Goal: Check status: Check status

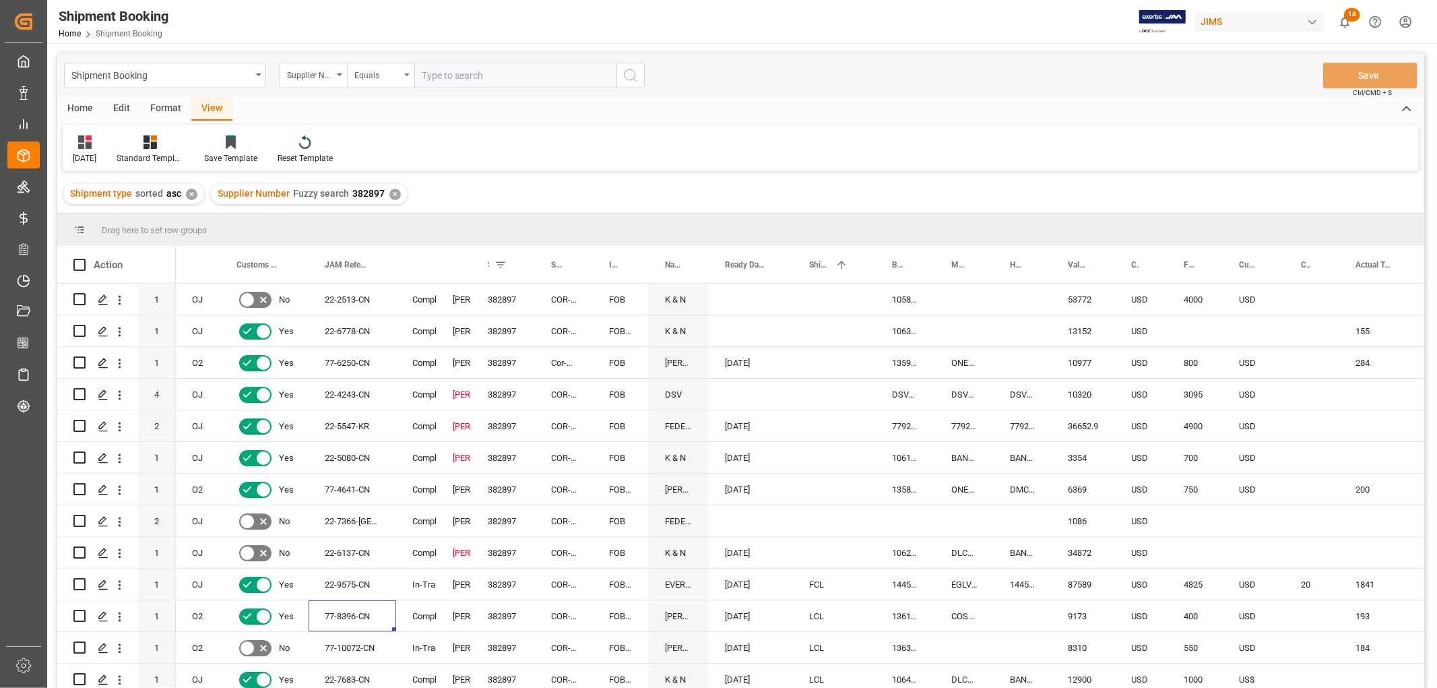
scroll to position [165, 0]
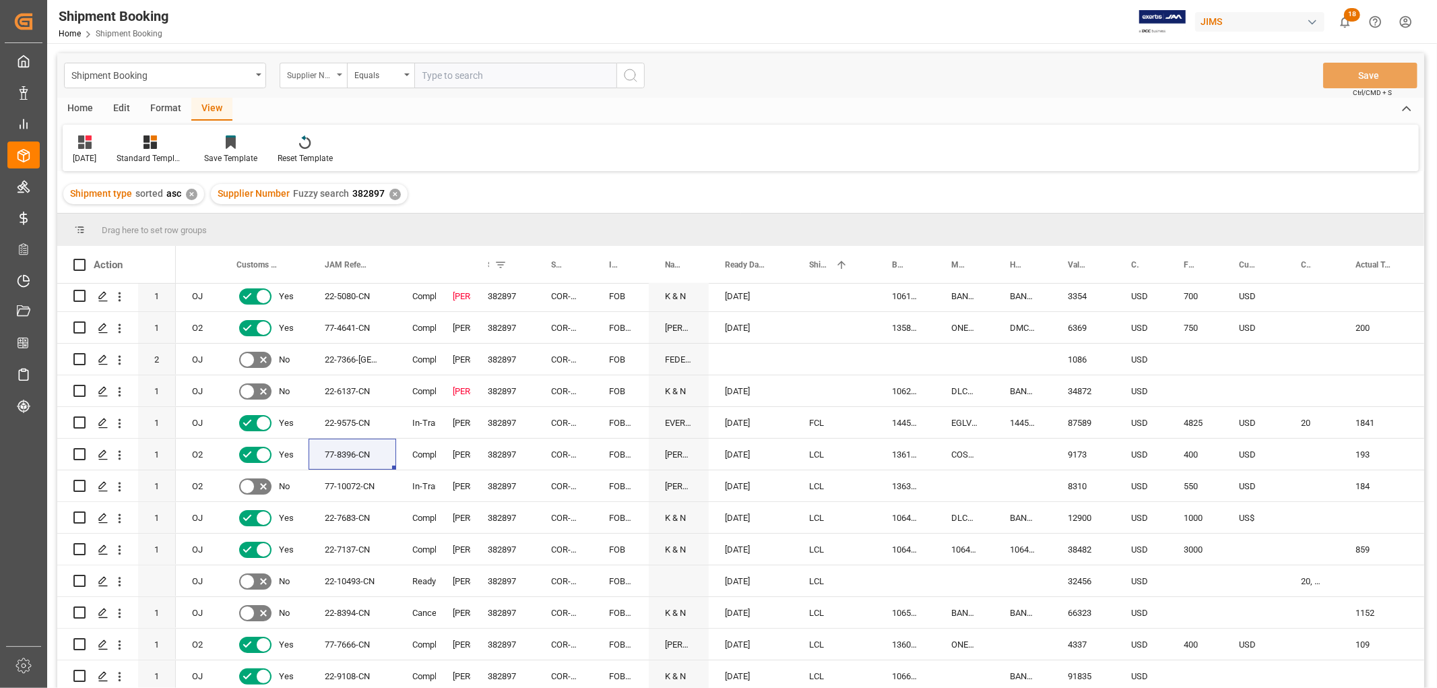
click at [341, 70] on div "Supplier Number" at bounding box center [313, 76] width 67 height 26
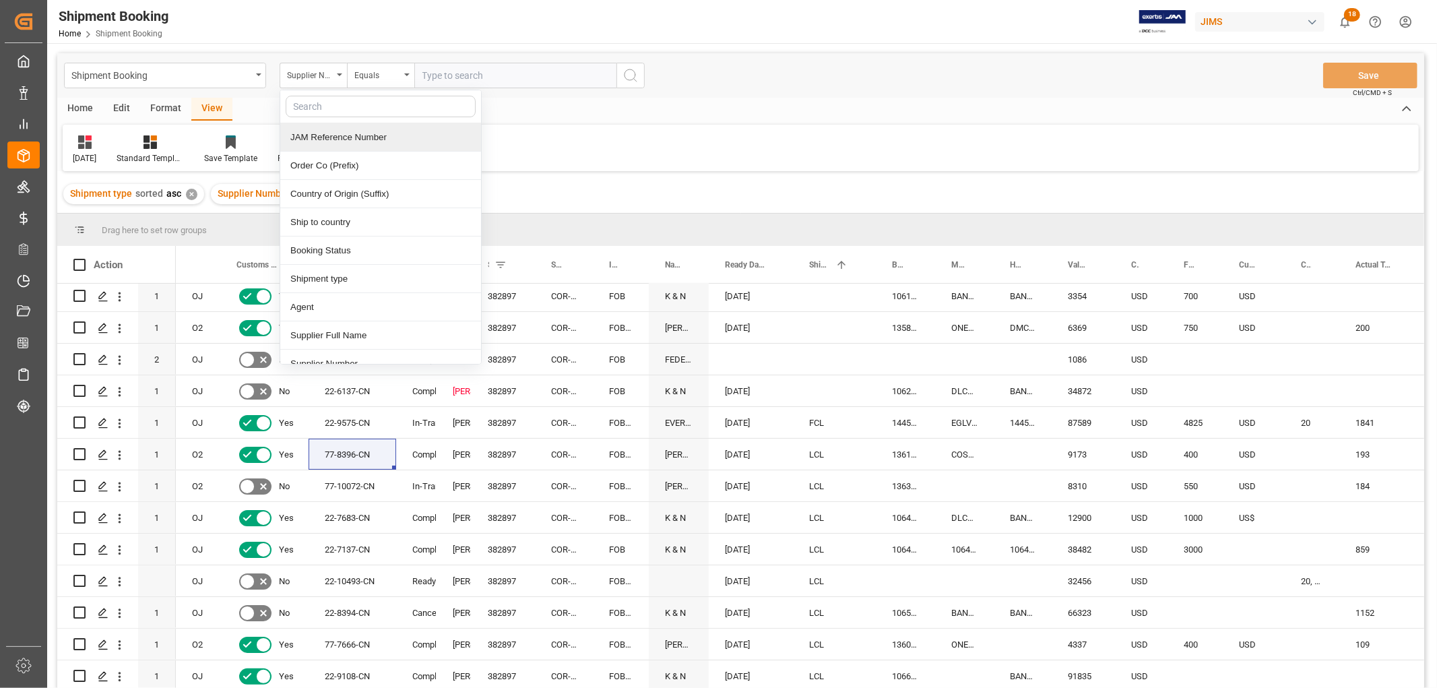
click at [340, 140] on div "JAM Reference Number" at bounding box center [380, 137] width 201 height 28
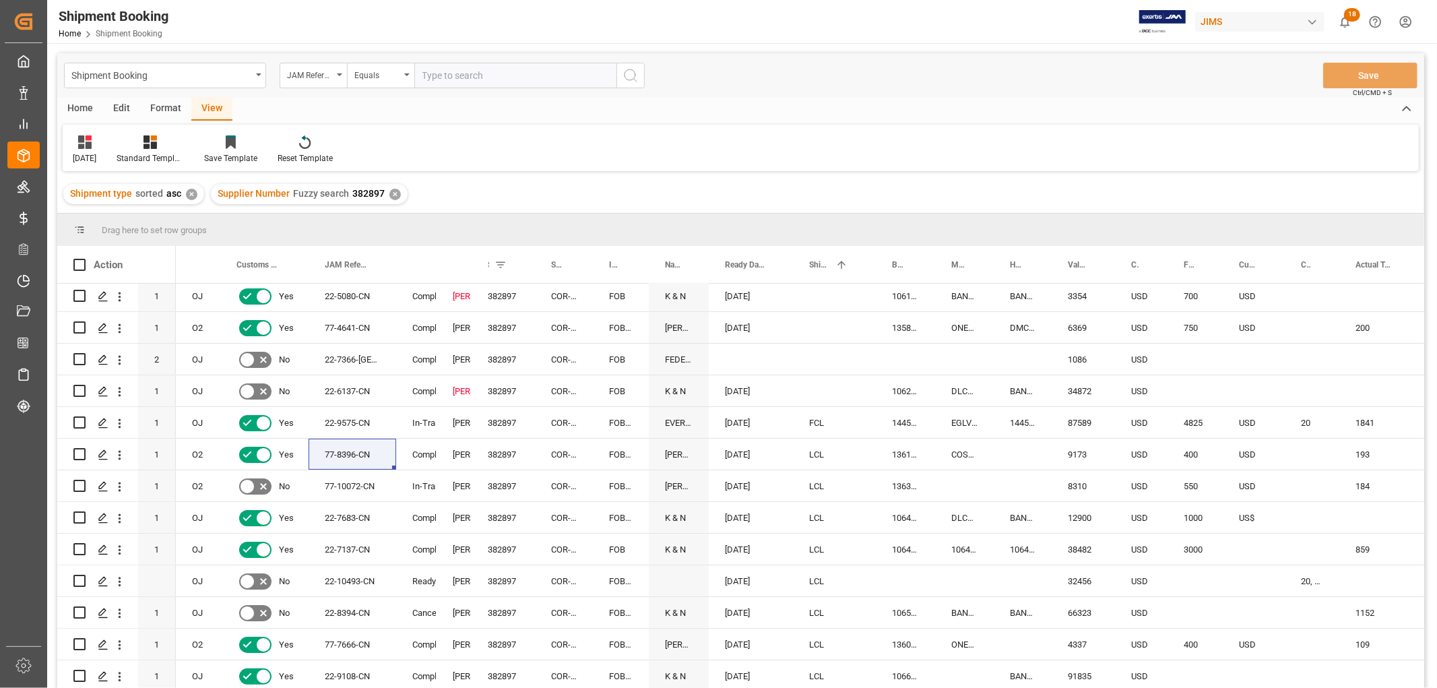
click at [427, 70] on input "text" at bounding box center [515, 76] width 202 height 26
type input "10072"
click at [631, 76] on icon "search button" at bounding box center [631, 75] width 16 height 16
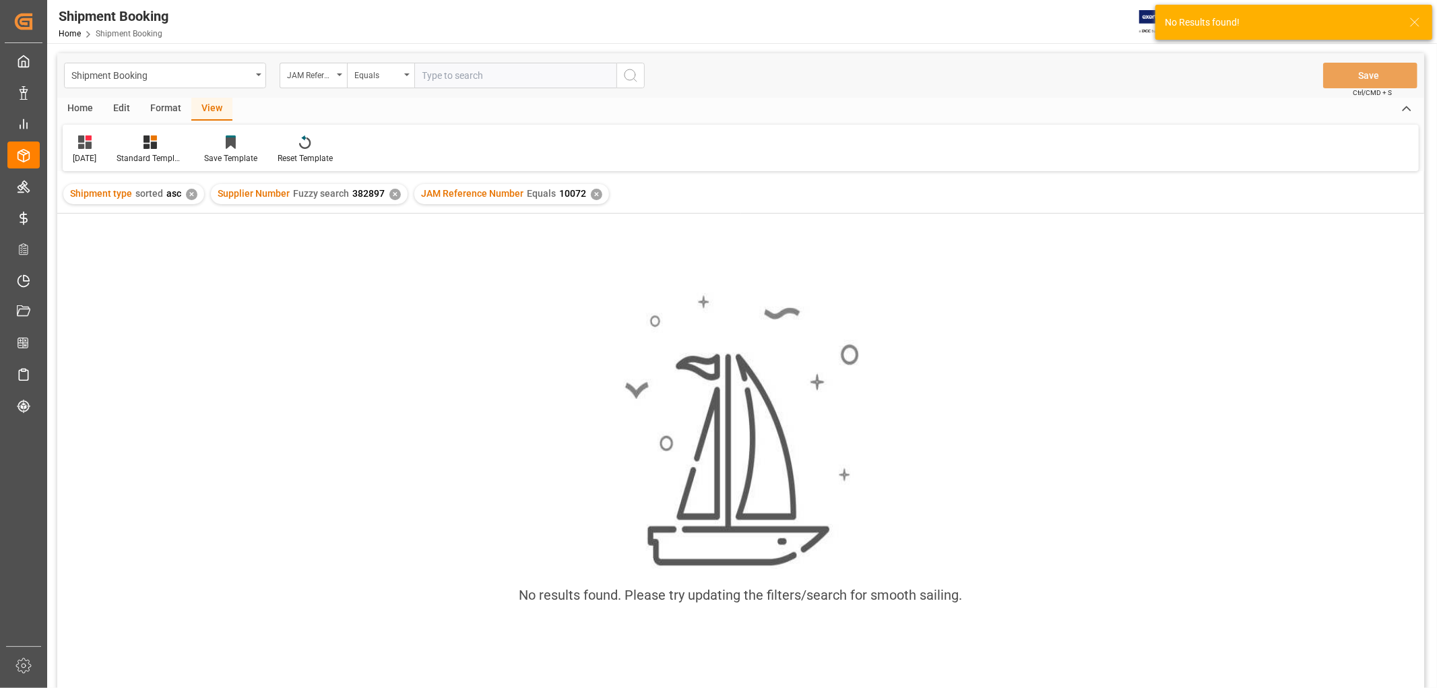
click at [392, 191] on div "✕" at bounding box center [394, 194] width 11 height 11
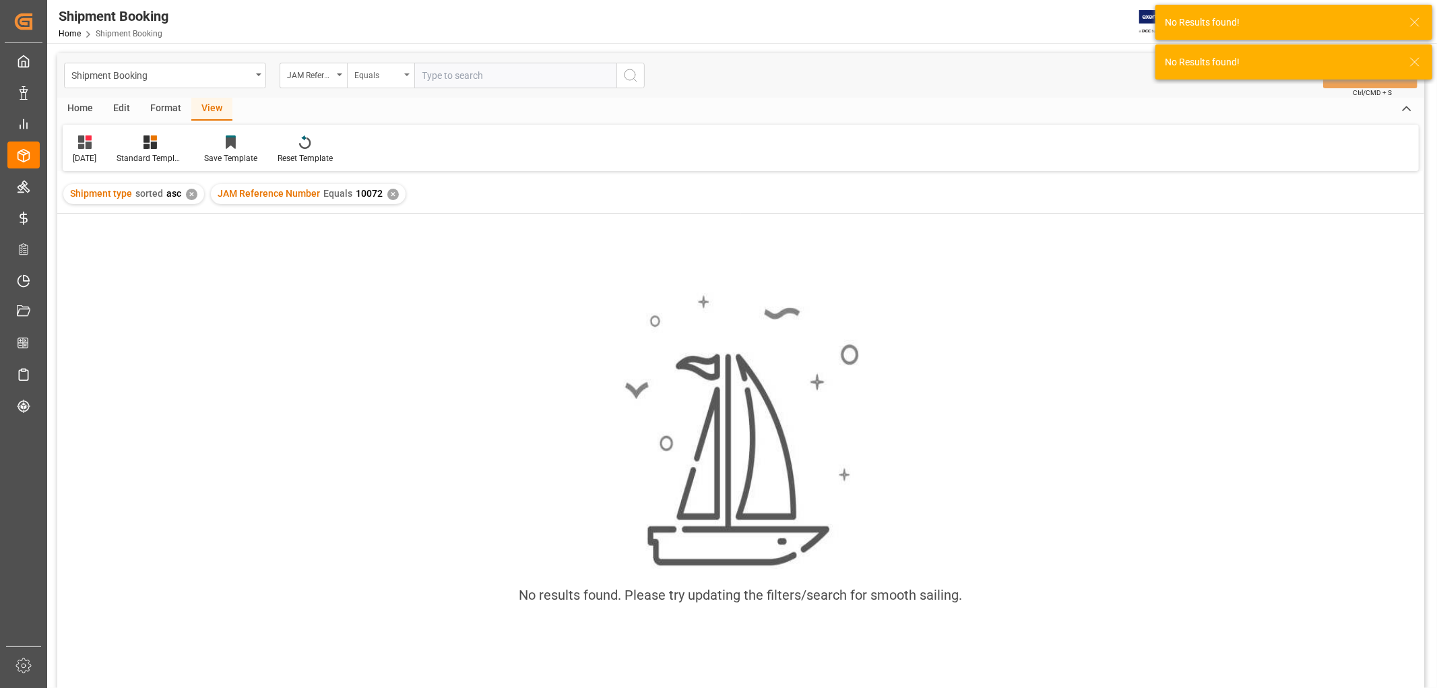
click at [408, 75] on icon "open menu" at bounding box center [406, 74] width 5 height 3
click at [396, 162] on div "Fuzzy search" at bounding box center [448, 166] width 201 height 28
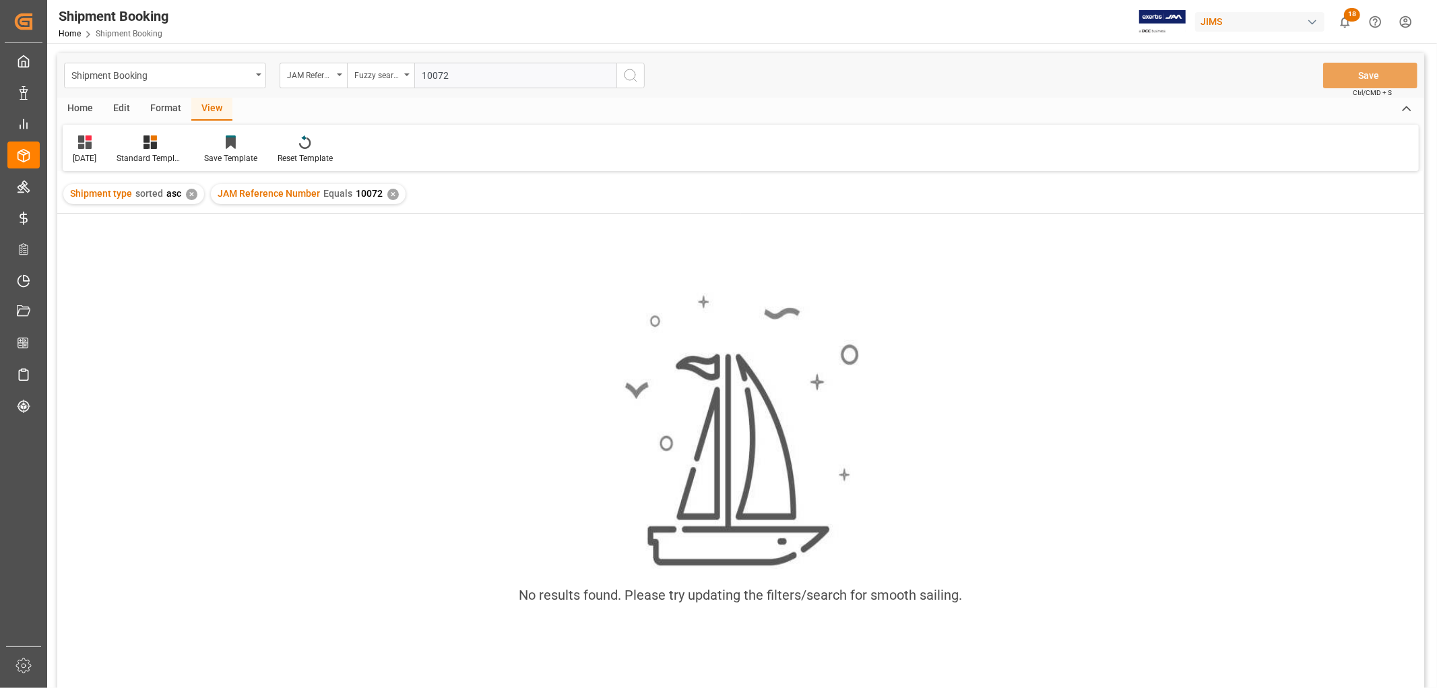
type input "10072"
click at [629, 65] on button "search button" at bounding box center [631, 76] width 28 height 26
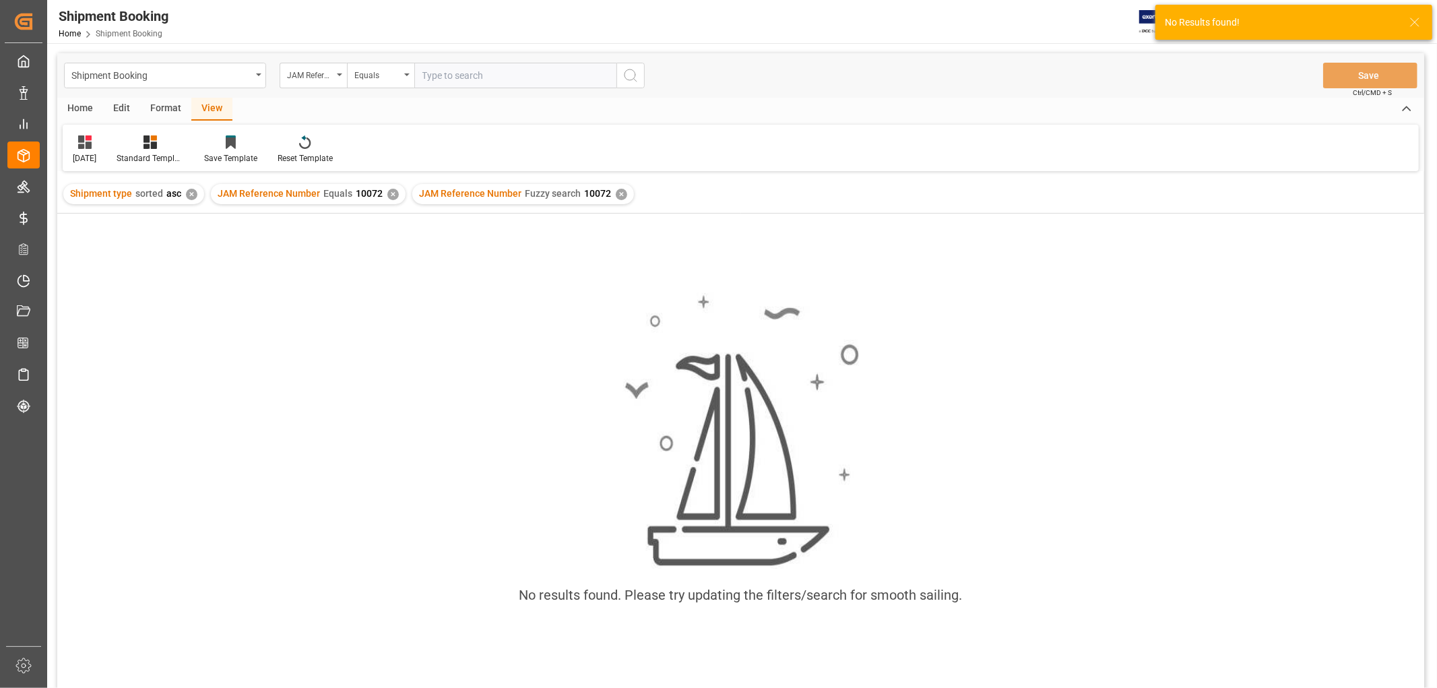
click at [389, 192] on div "✕" at bounding box center [392, 194] width 11 height 11
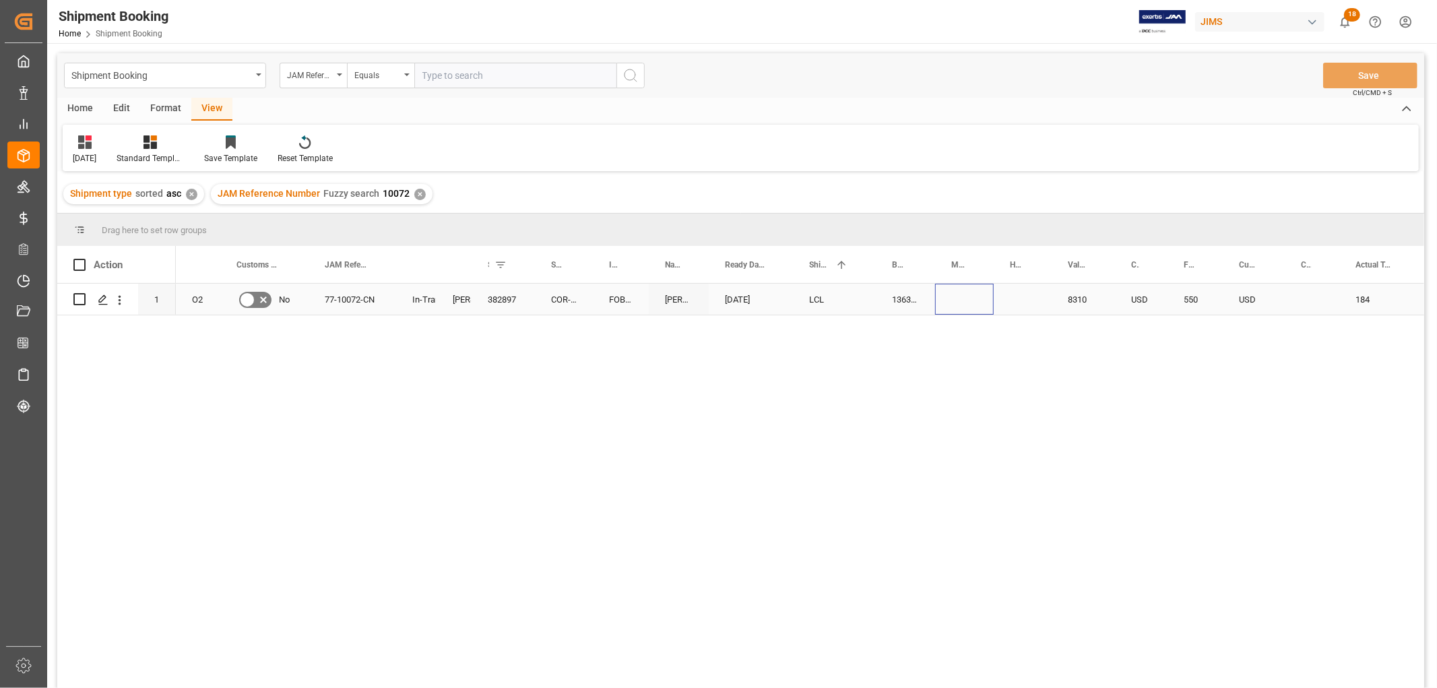
click at [941, 295] on div "Press SPACE to select this row." at bounding box center [964, 299] width 59 height 31
click at [955, 301] on div "Press SPACE to select this row." at bounding box center [964, 299] width 59 height 31
click at [959, 301] on input "Press SPACE to select this row." at bounding box center [964, 307] width 37 height 26
click at [964, 338] on div "O2 No 77-10072-CN In-Transit Lynne St. Jacques 382897 COR-TEK CORPORATION - Chi…" at bounding box center [800, 490] width 1249 height 413
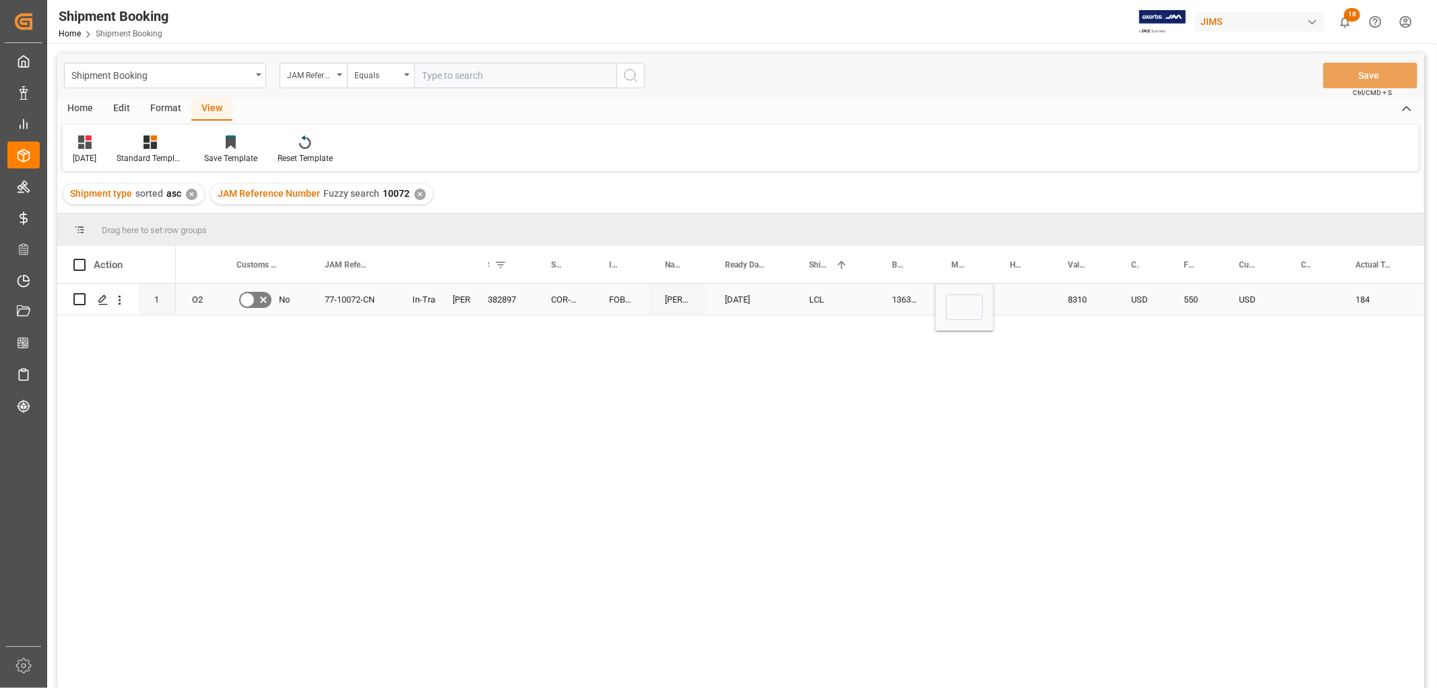
click at [1011, 290] on div "Press SPACE to select this row." at bounding box center [1023, 299] width 58 height 31
click at [1019, 294] on div "Press SPACE to select this row." at bounding box center [1023, 299] width 58 height 31
click at [1026, 307] on input "Press SPACE to select this row." at bounding box center [1023, 307] width 36 height 26
paste input "DMCNSY069042"
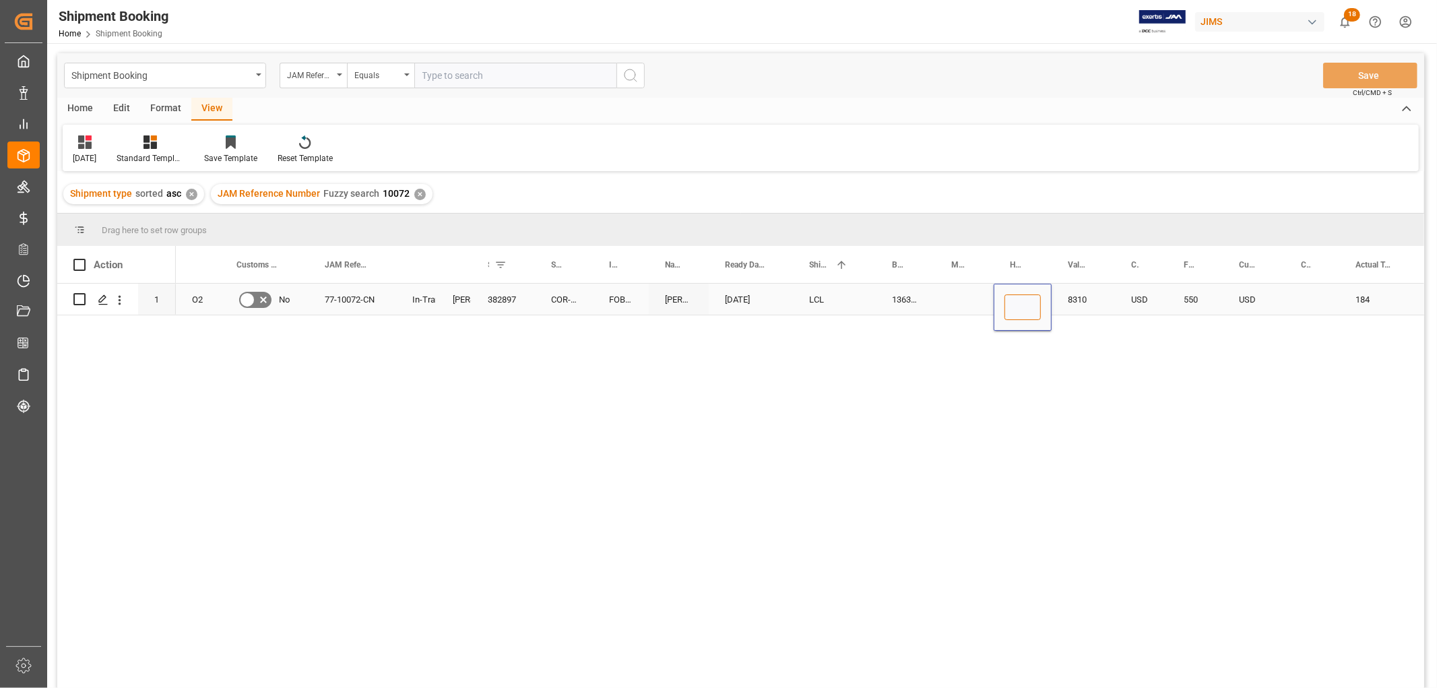
type input "DMCNSY069042"
click at [1079, 314] on div "8310" at bounding box center [1083, 299] width 63 height 31
click at [1370, 67] on button "Save" at bounding box center [1370, 76] width 94 height 26
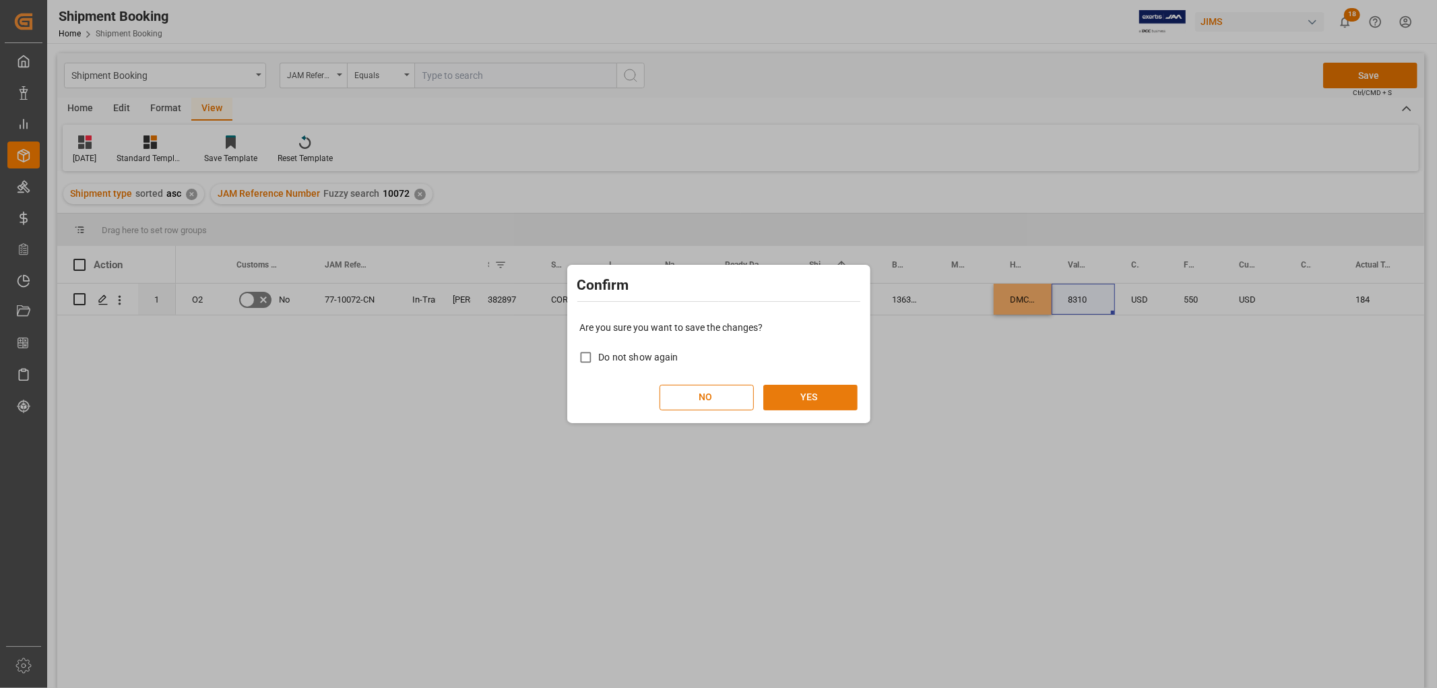
click at [813, 389] on button "YES" at bounding box center [810, 398] width 94 height 26
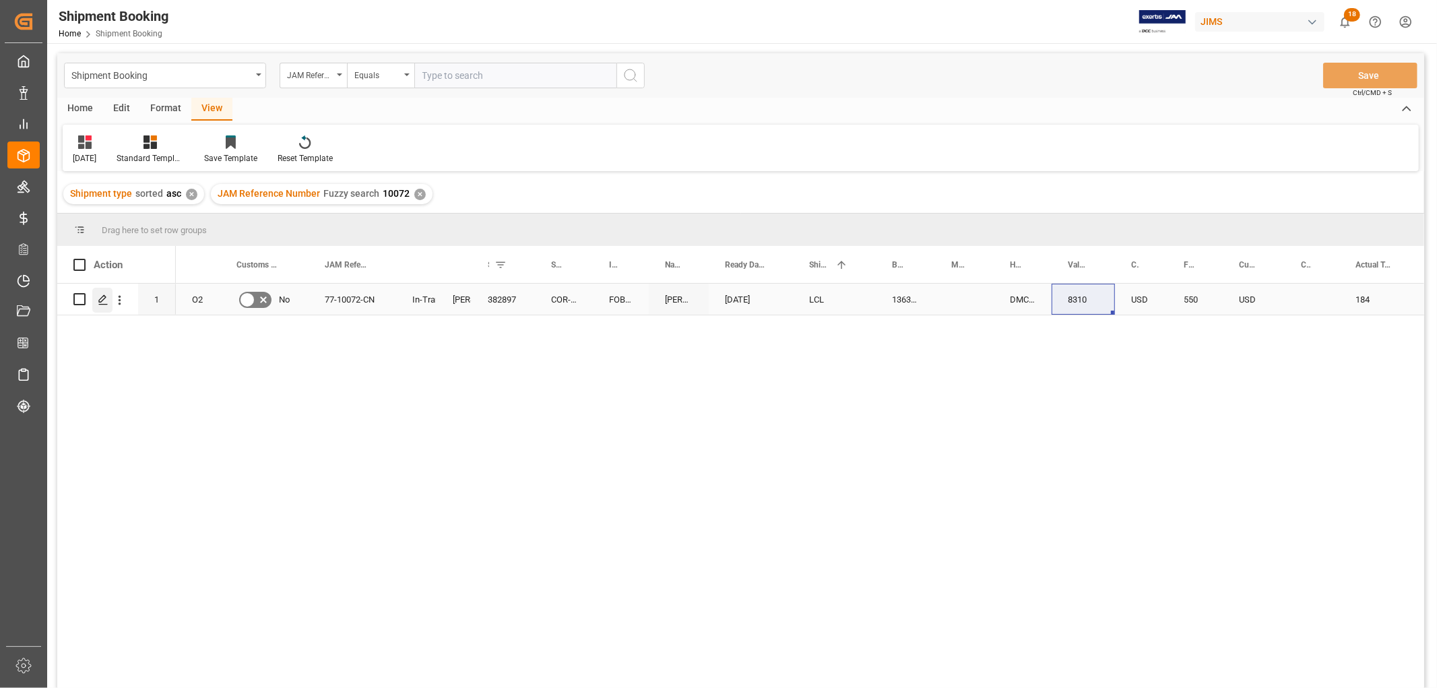
click at [98, 297] on icon "Press SPACE to select this row." at bounding box center [103, 299] width 11 height 11
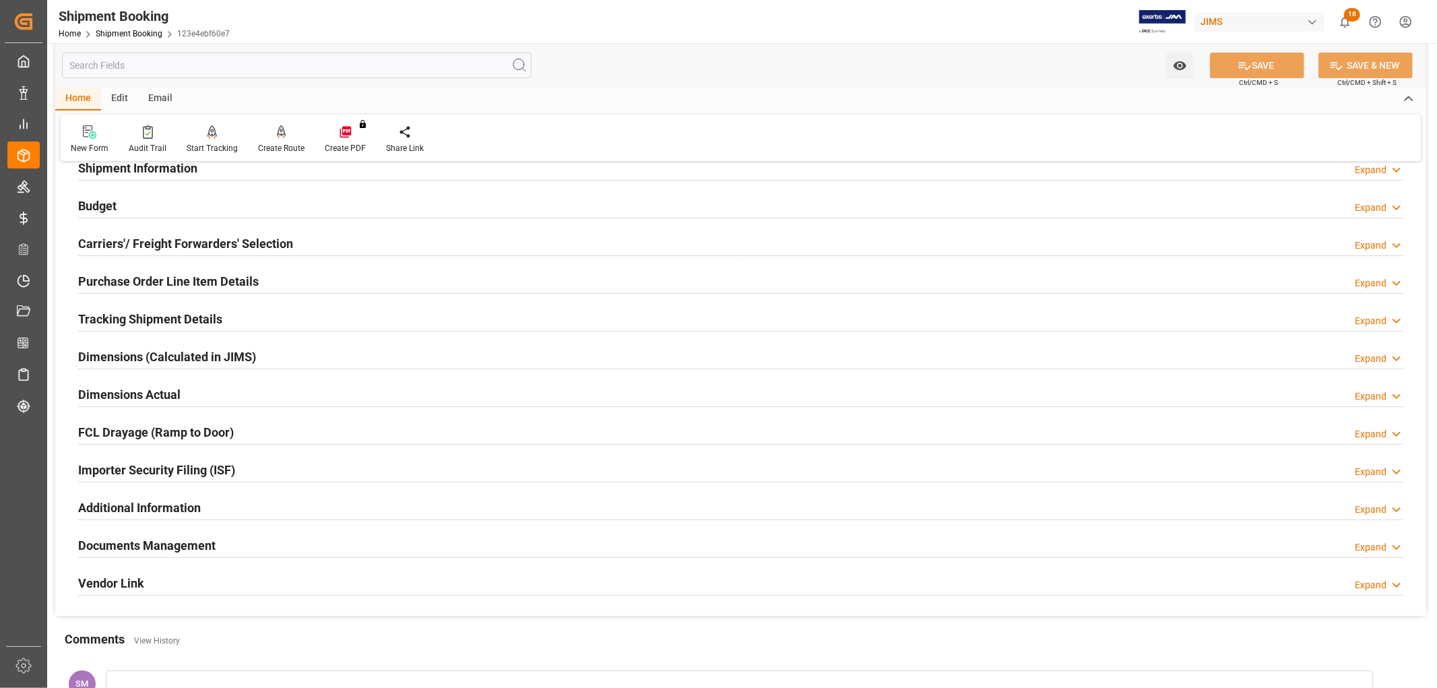
scroll to position [150, 0]
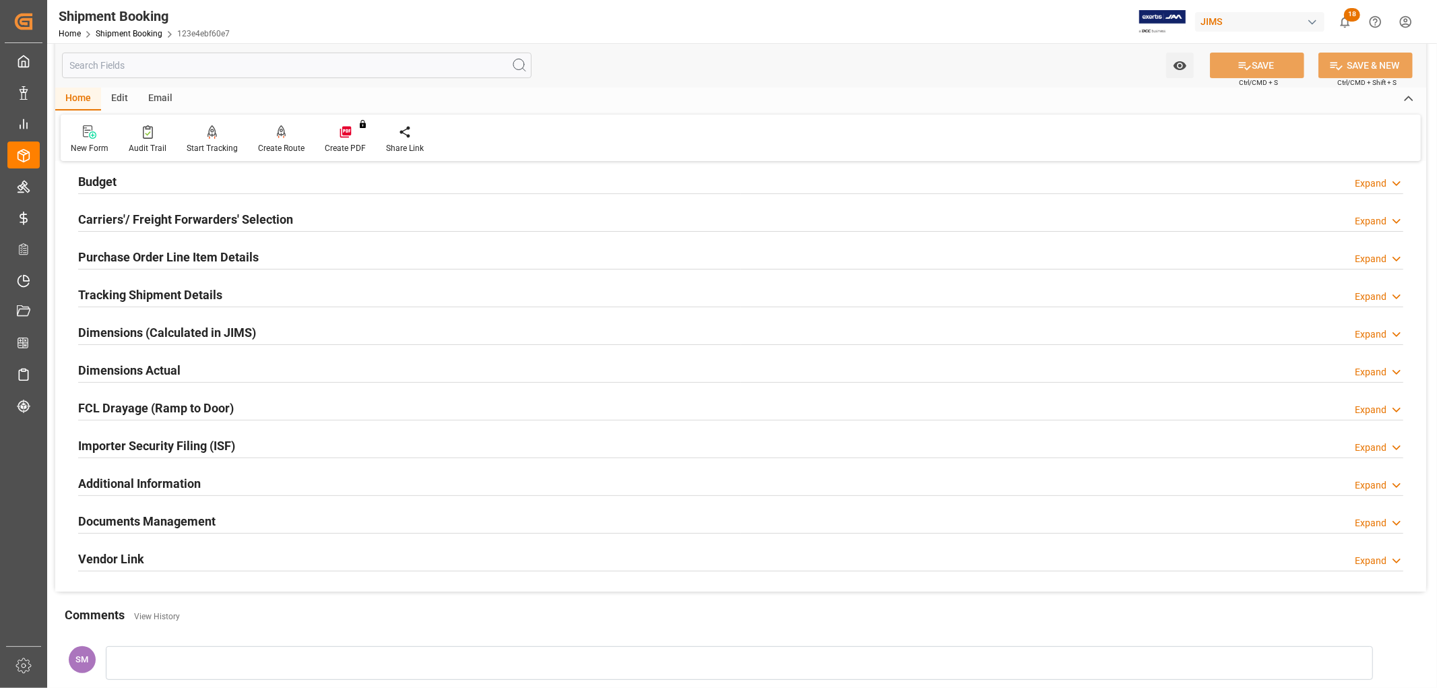
click at [152, 524] on h2 "Documents Management" at bounding box center [146, 521] width 137 height 18
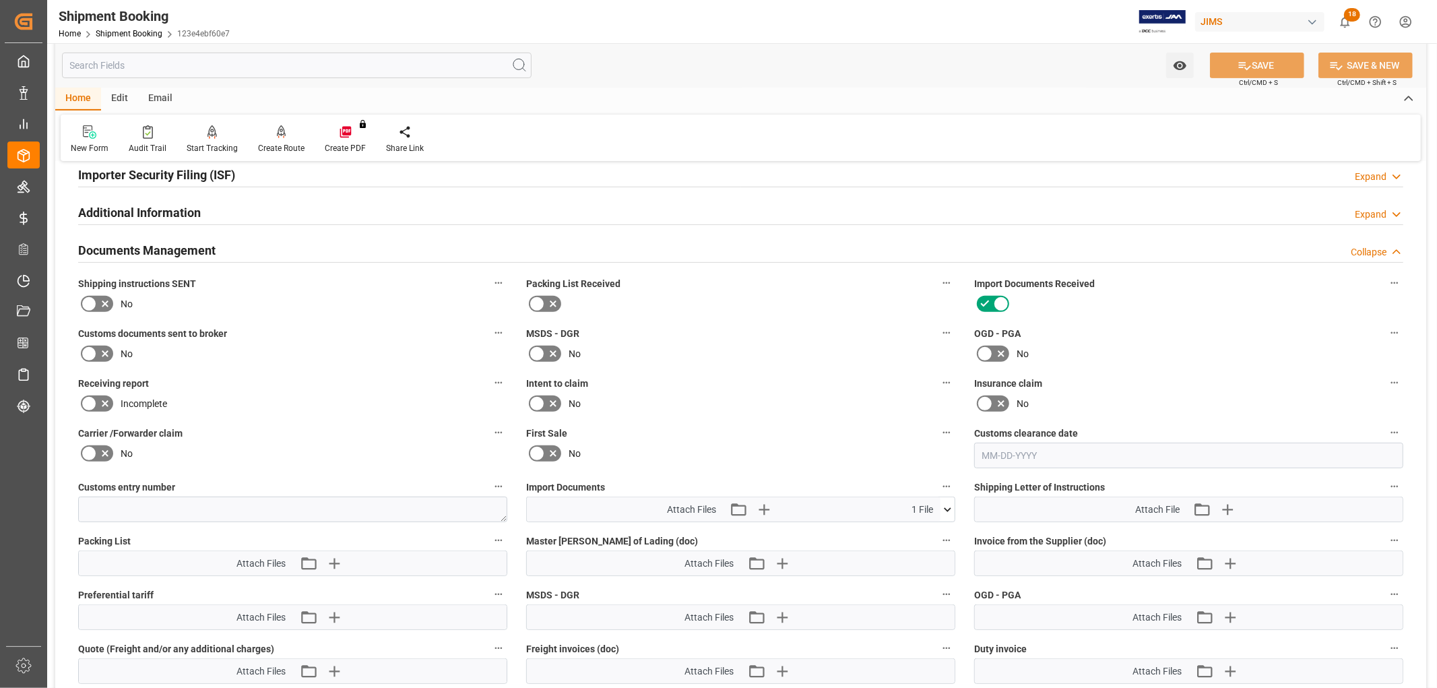
scroll to position [449, 0]
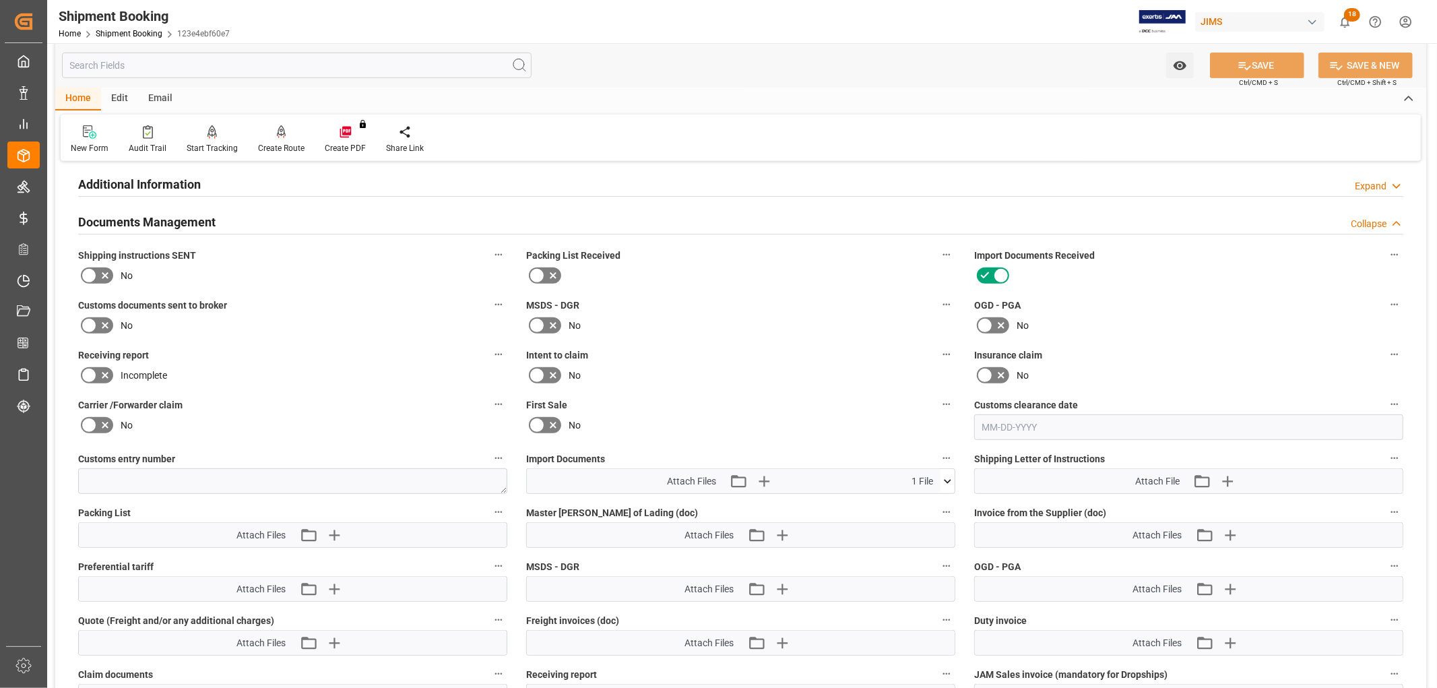
click at [946, 479] on icon at bounding box center [948, 481] width 14 height 14
click at [684, 325] on div "No" at bounding box center [740, 326] width 429 height 22
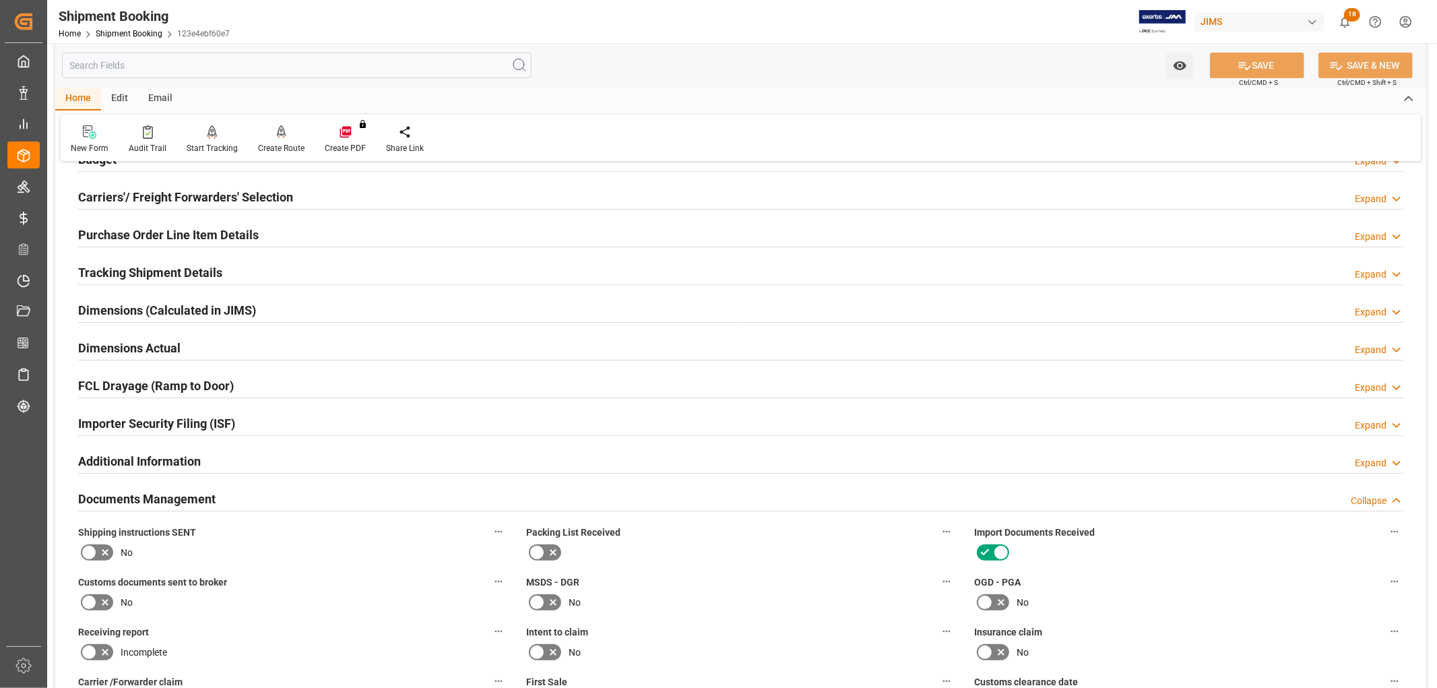
scroll to position [150, 0]
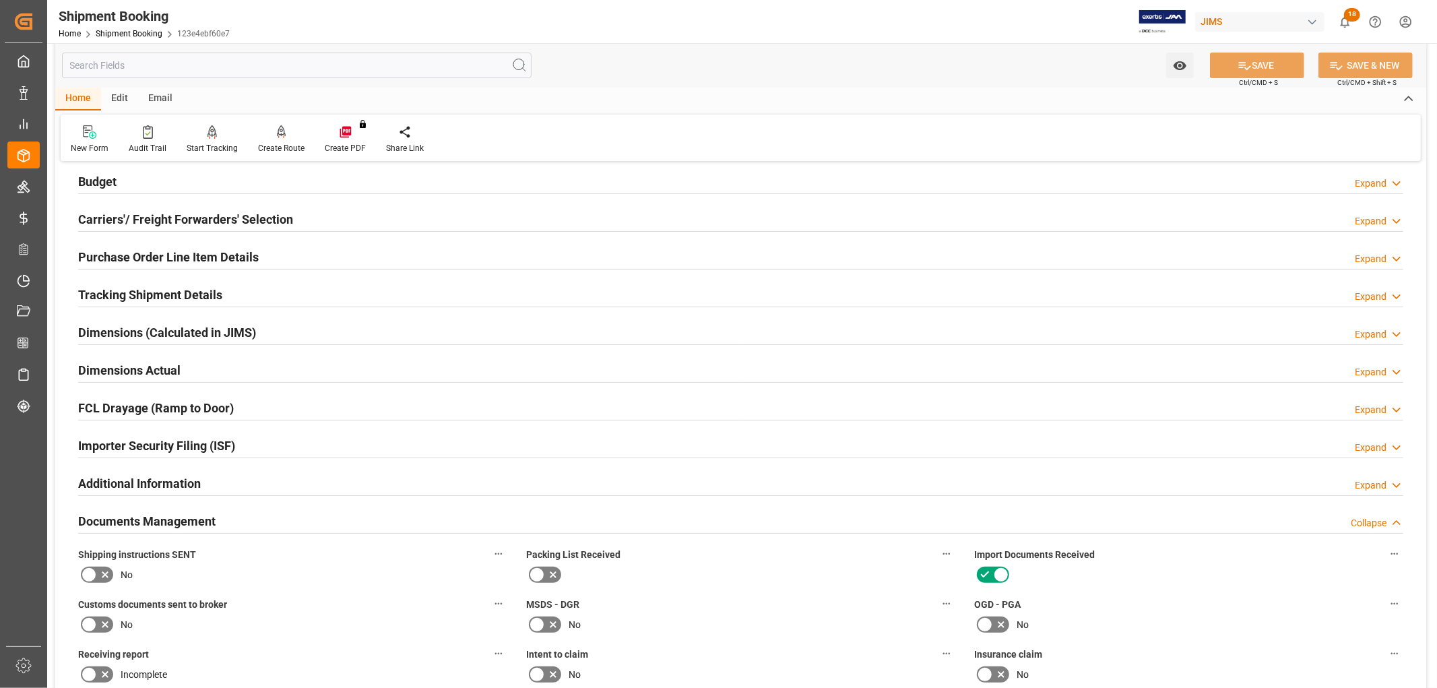
click at [125, 254] on h2 "Purchase Order Line Item Details" at bounding box center [168, 257] width 181 height 18
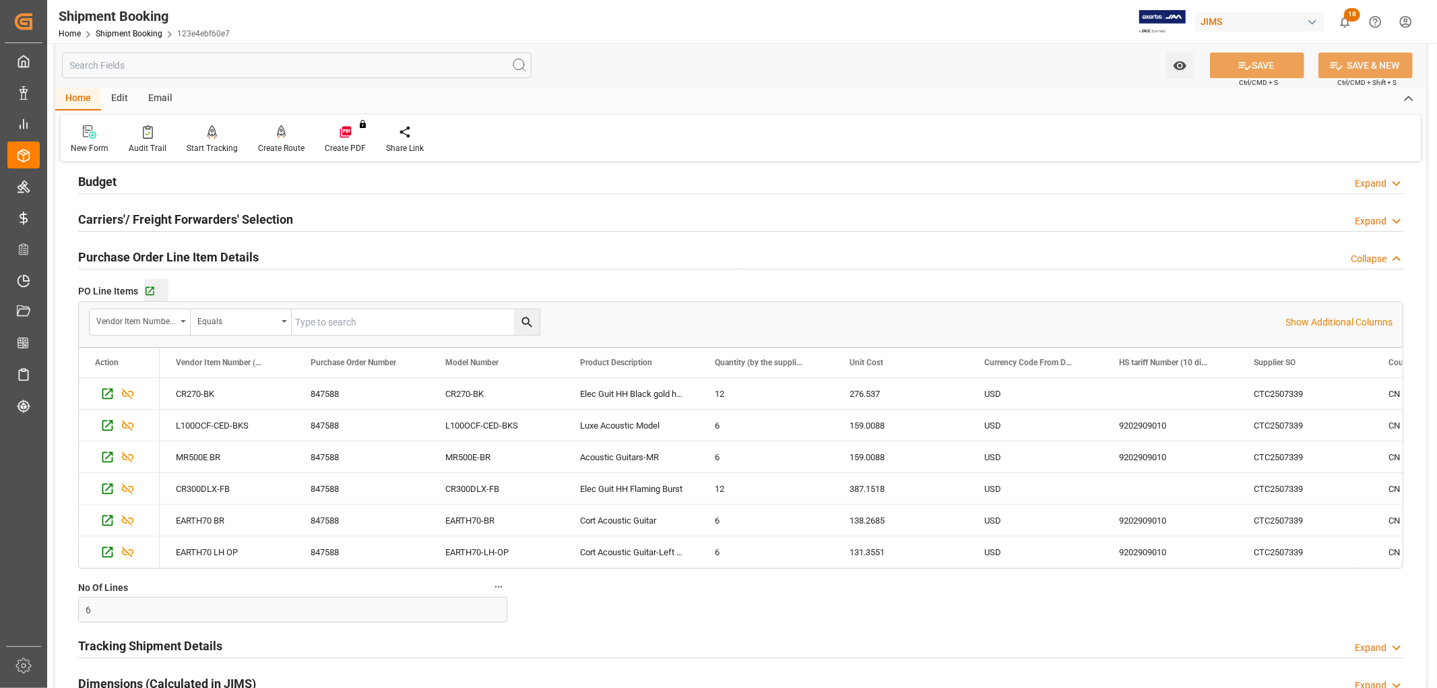
click at [147, 283] on button "Go to Purchase Order Line Item Grid" at bounding box center [156, 291] width 24 height 24
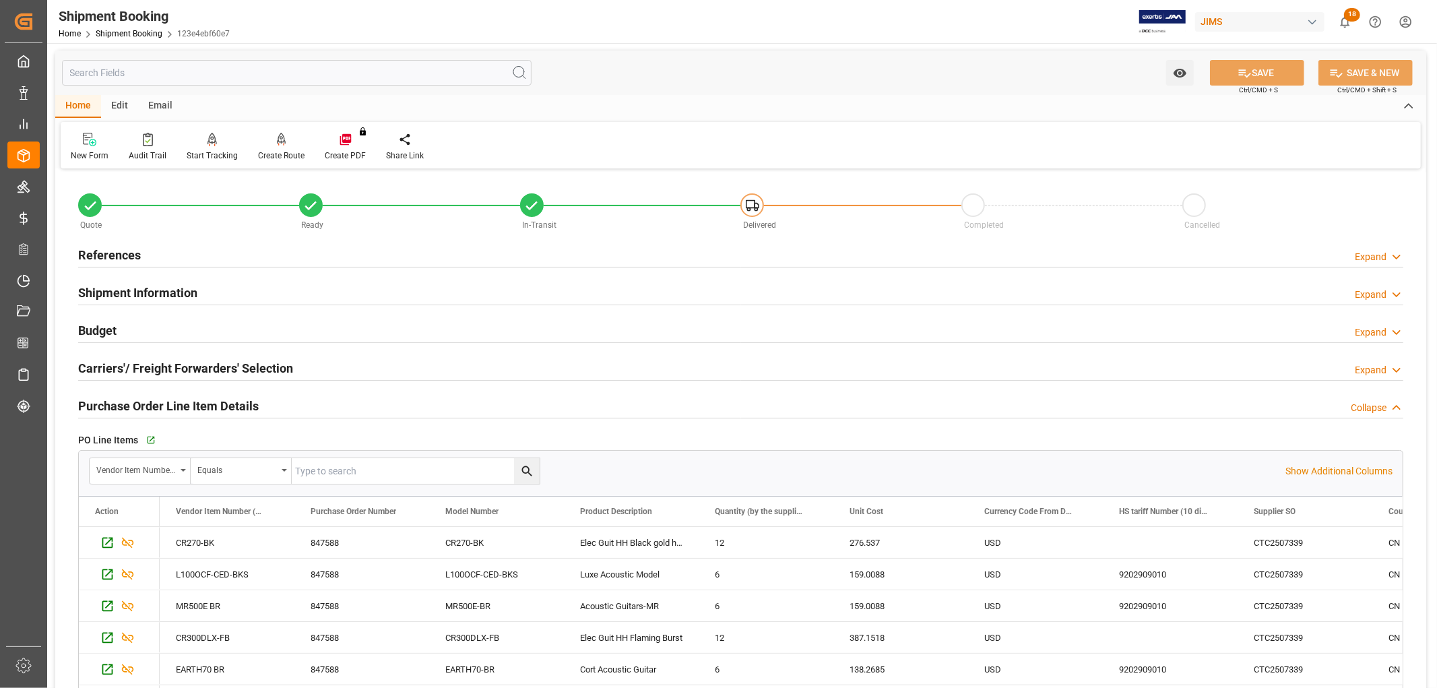
scroll to position [0, 0]
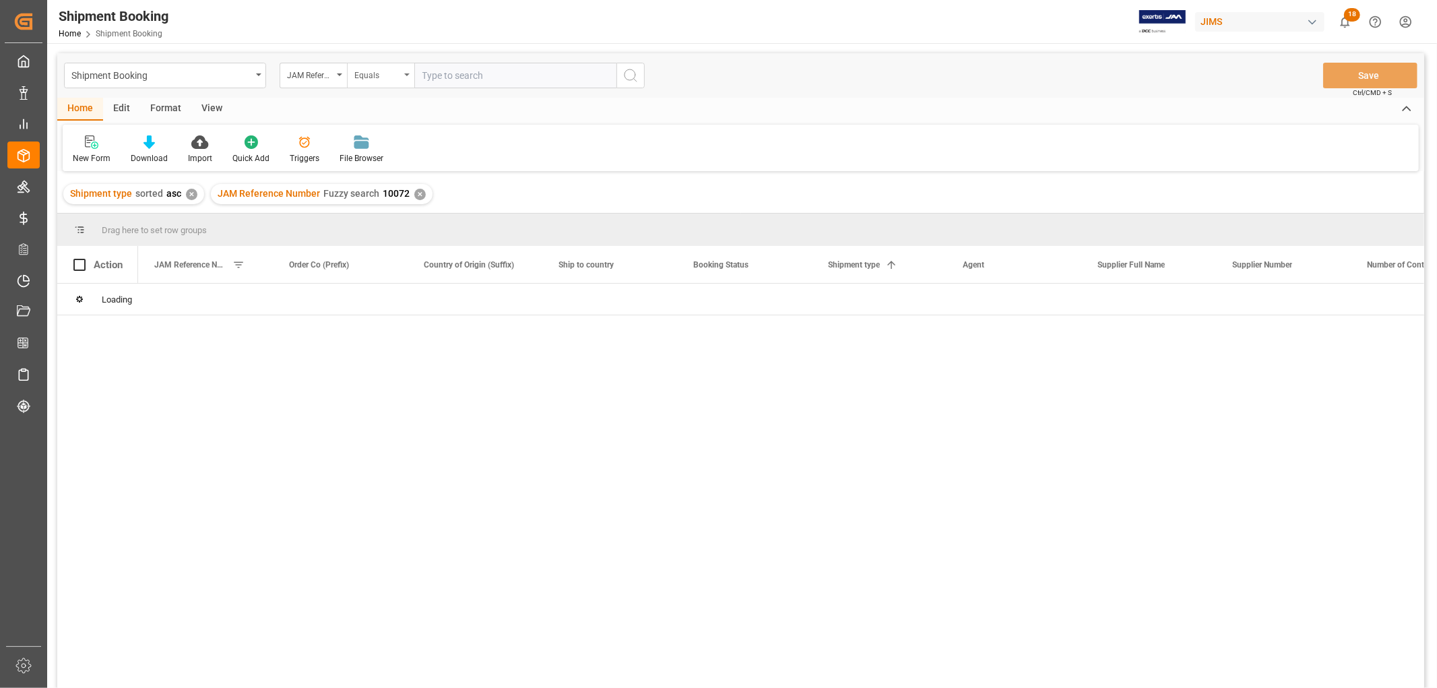
click at [410, 71] on div "Equals" at bounding box center [380, 76] width 67 height 26
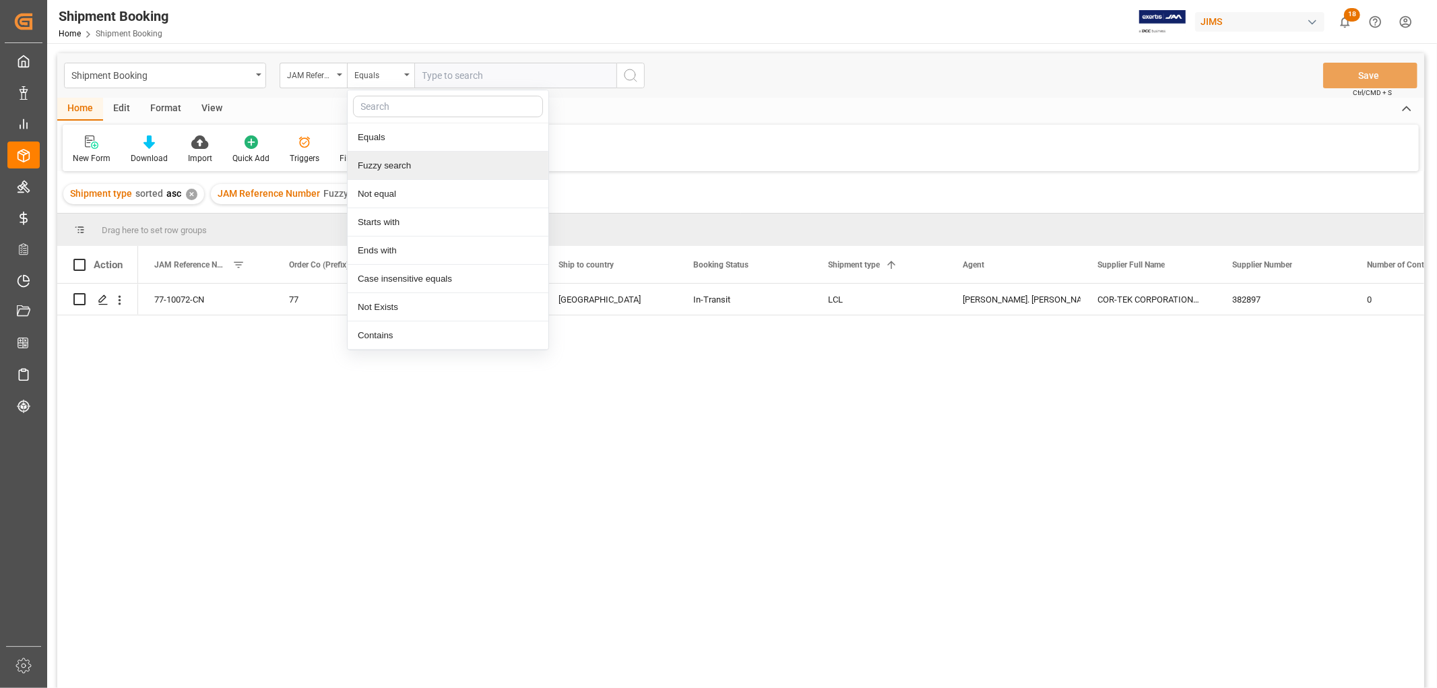
click at [400, 171] on div "Fuzzy search" at bounding box center [448, 166] width 201 height 28
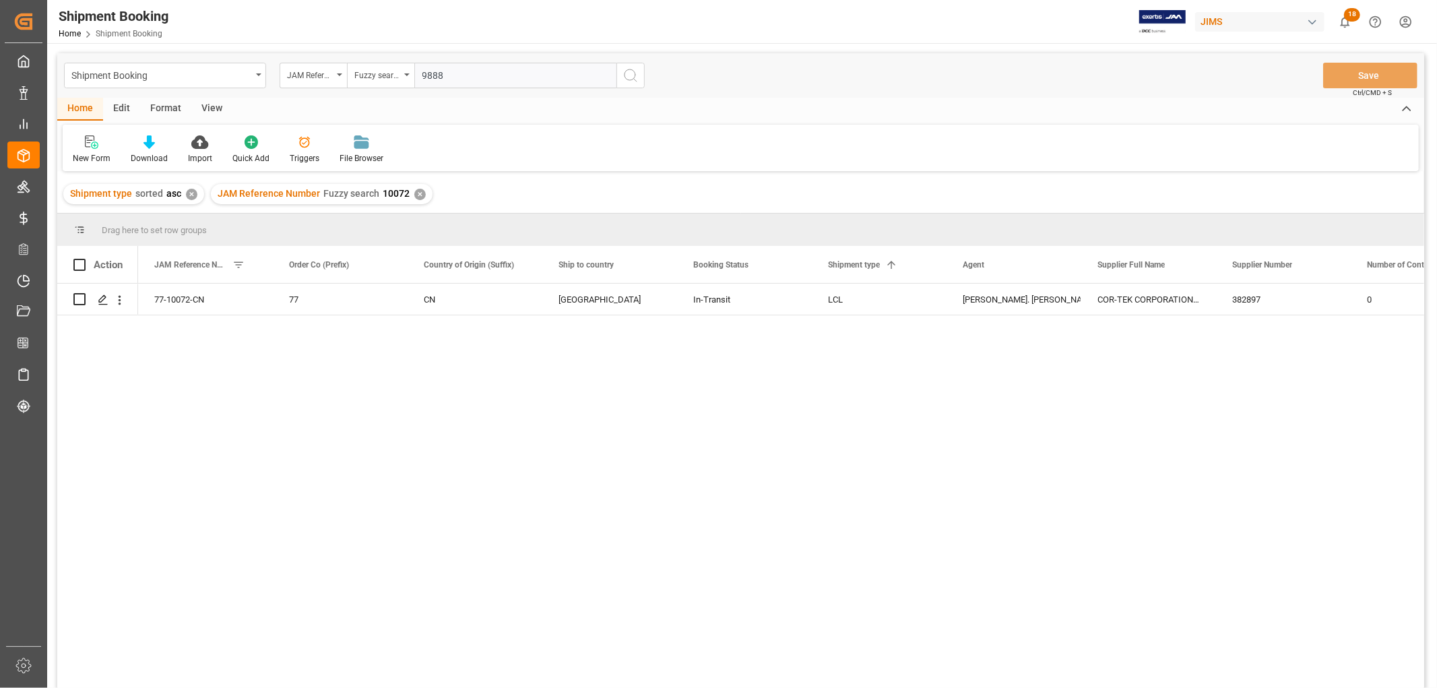
type input "9888"
click at [630, 76] on icon "search button" at bounding box center [631, 75] width 16 height 16
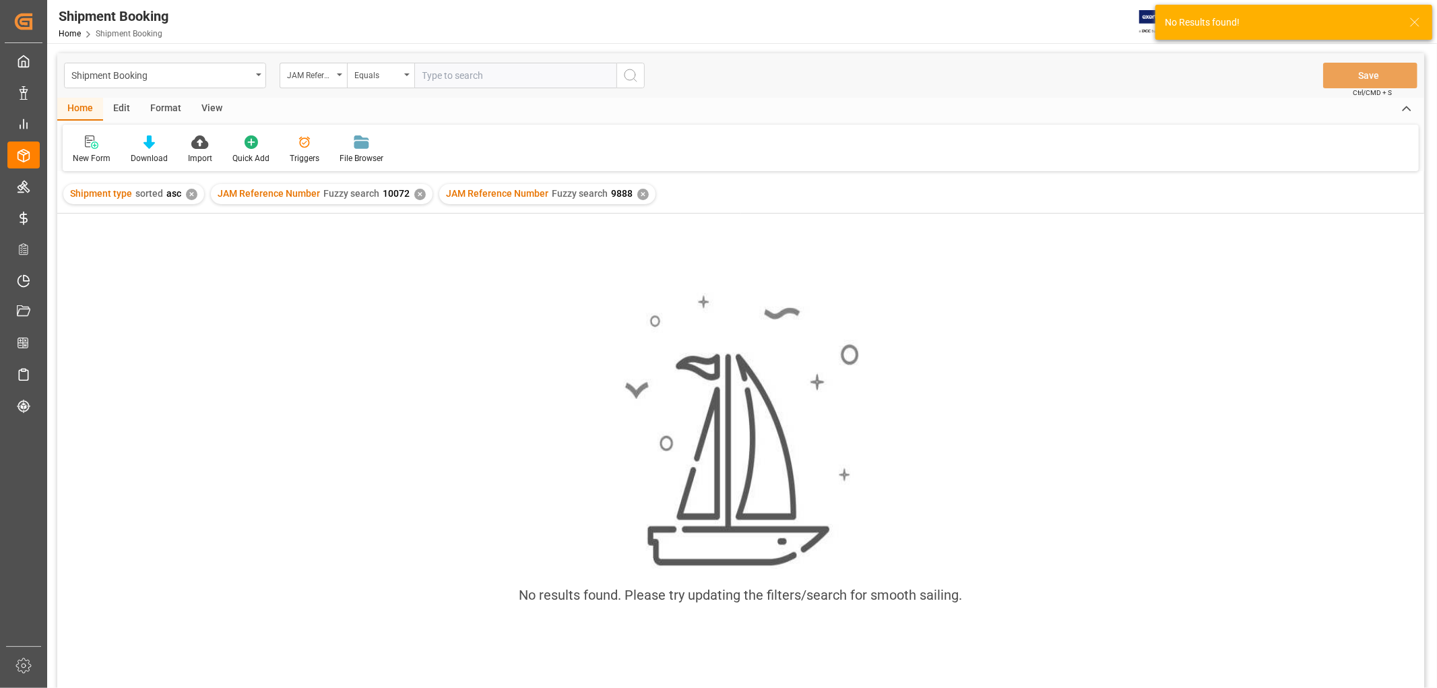
click at [418, 191] on div "✕" at bounding box center [419, 194] width 11 height 11
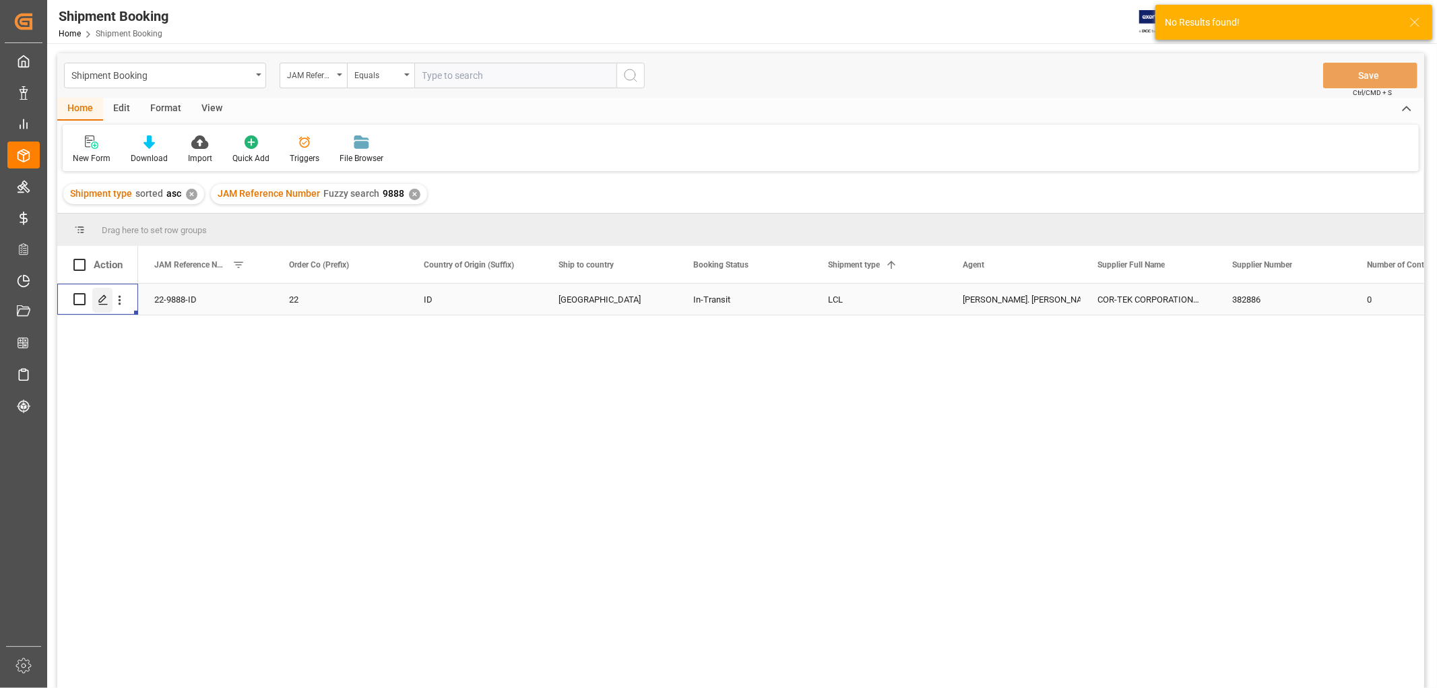
click at [102, 300] on polygon "Press SPACE to select this row." at bounding box center [102, 298] width 7 height 7
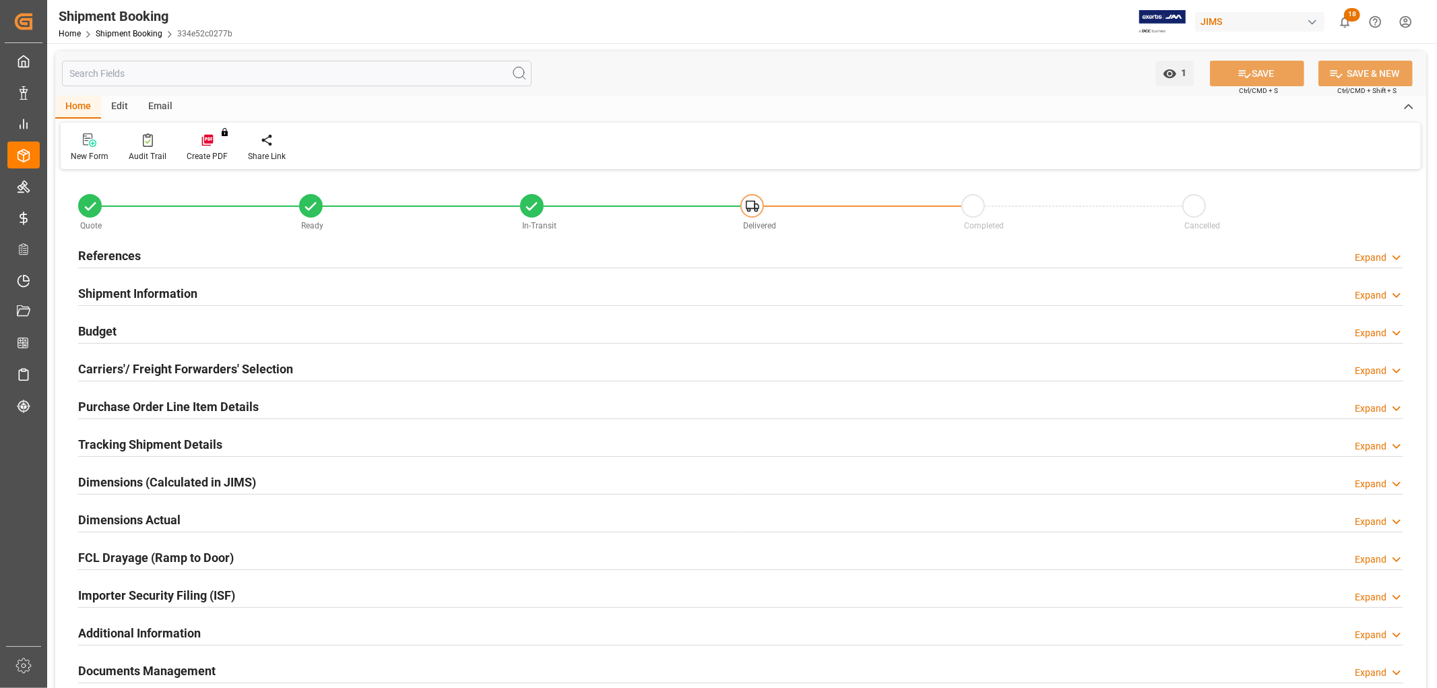
scroll to position [150, 0]
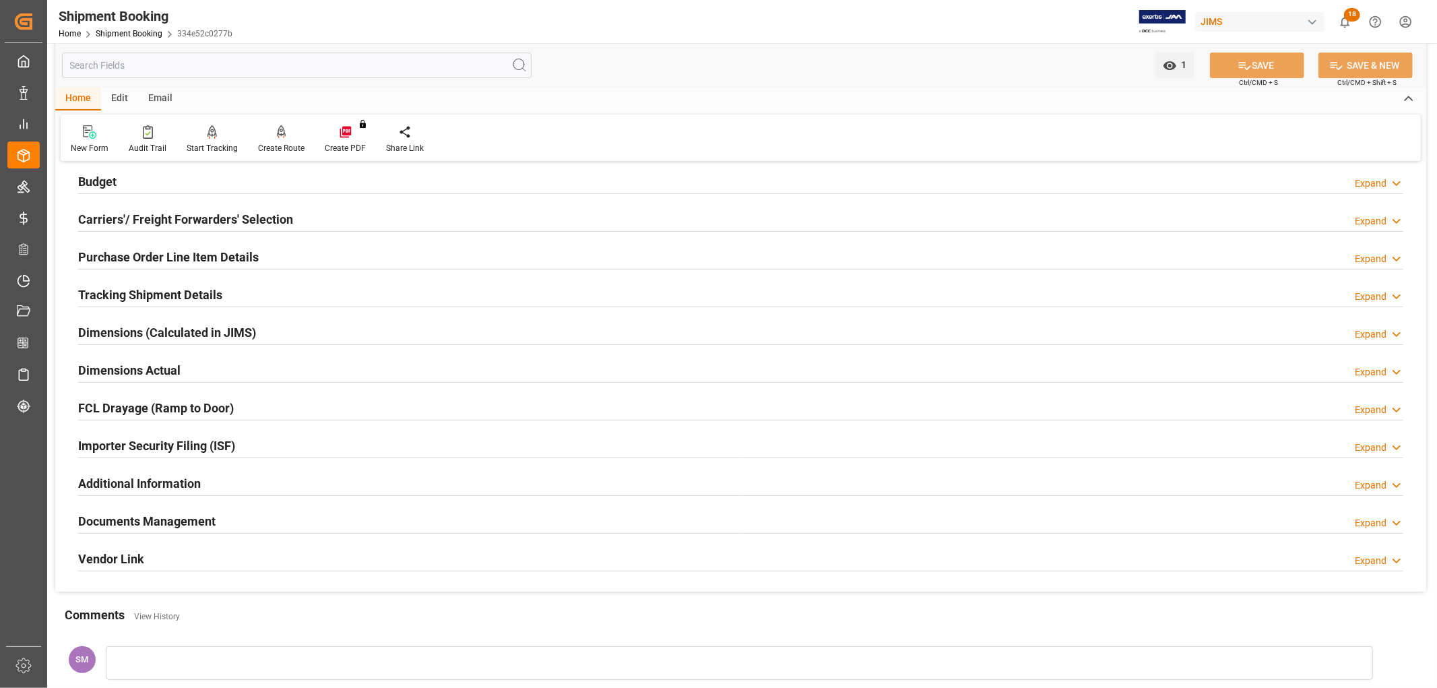
click at [145, 519] on h2 "Documents Management" at bounding box center [146, 521] width 137 height 18
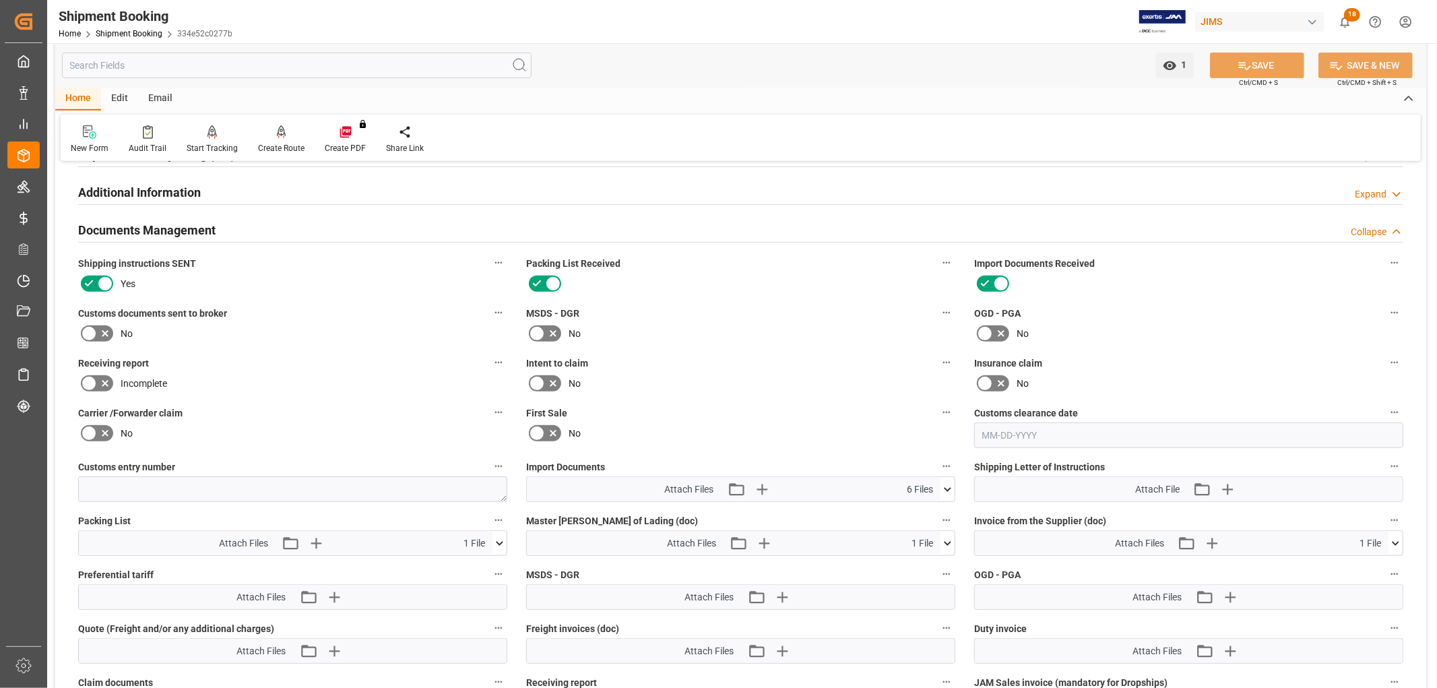
scroll to position [449, 0]
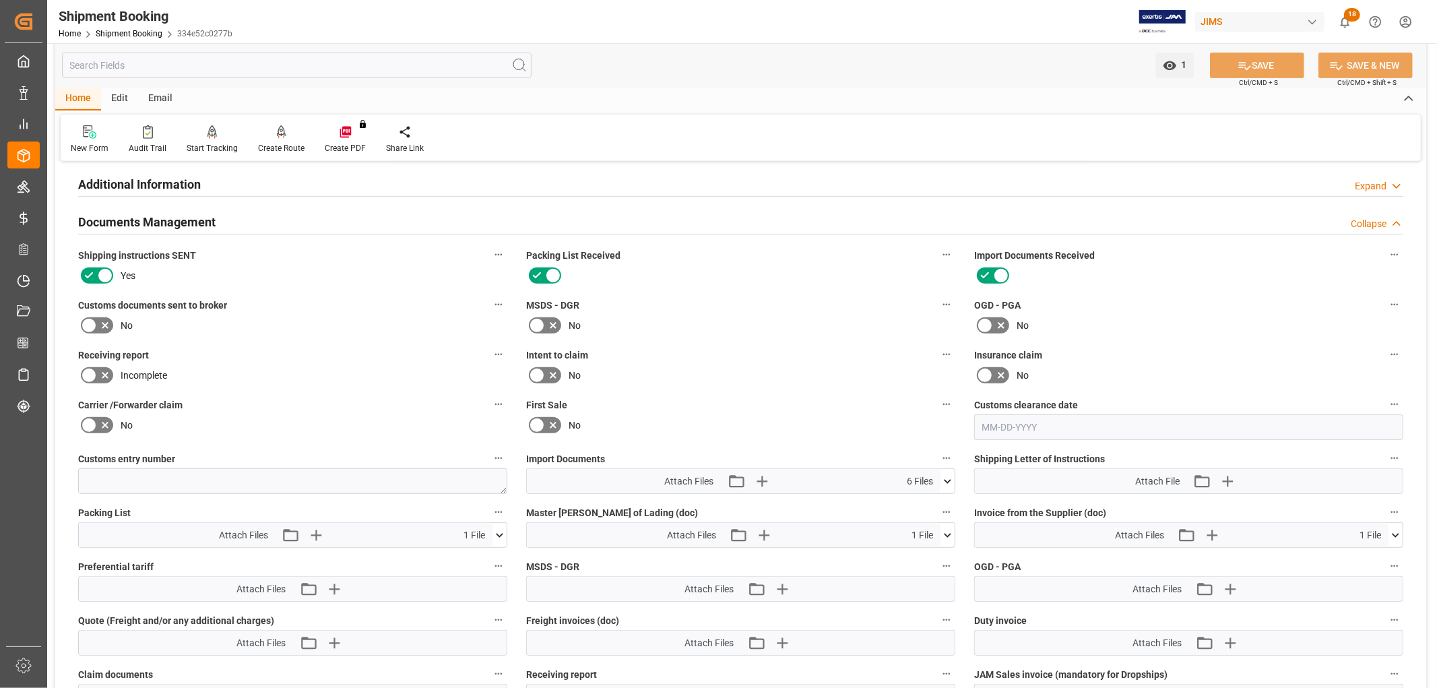
click at [103, 324] on icon at bounding box center [105, 326] width 7 height 7
click at [0, 0] on input "checkbox" at bounding box center [0, 0] width 0 height 0
click at [1271, 59] on button "SAVE" at bounding box center [1257, 66] width 94 height 26
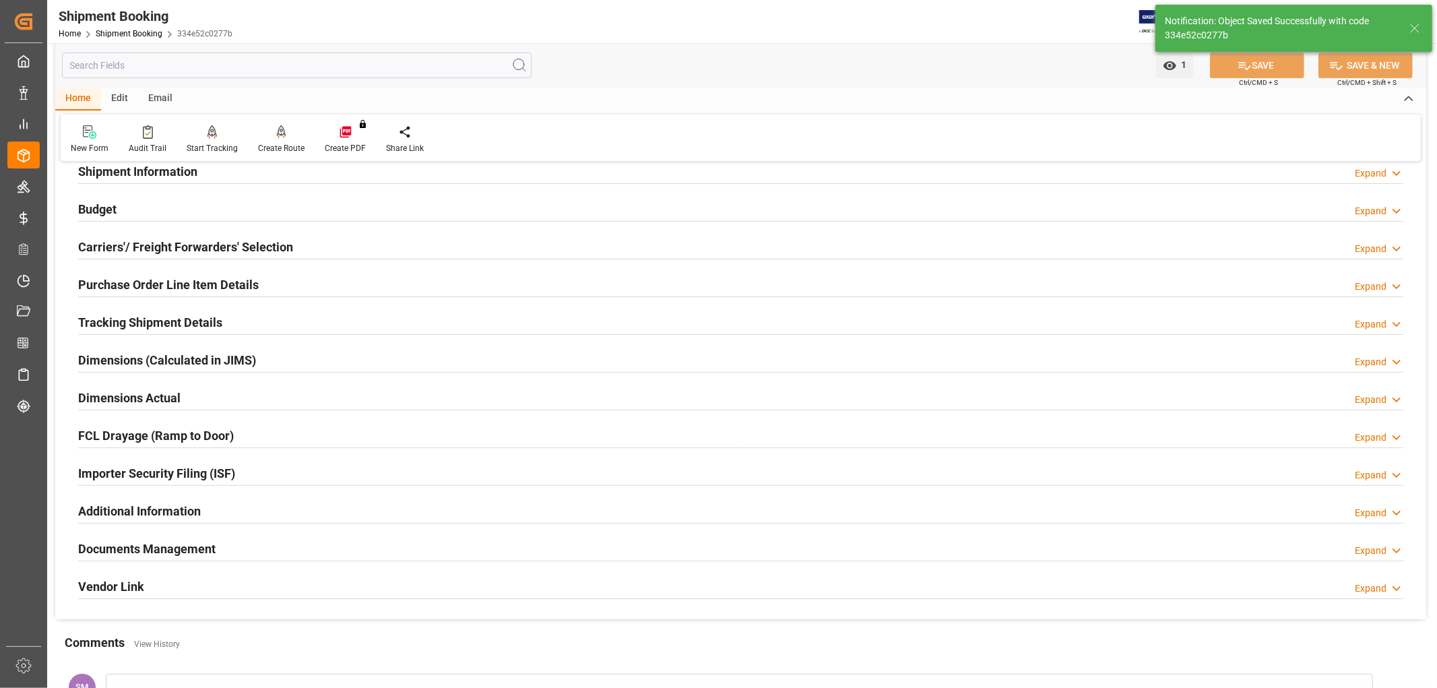
scroll to position [0, 0]
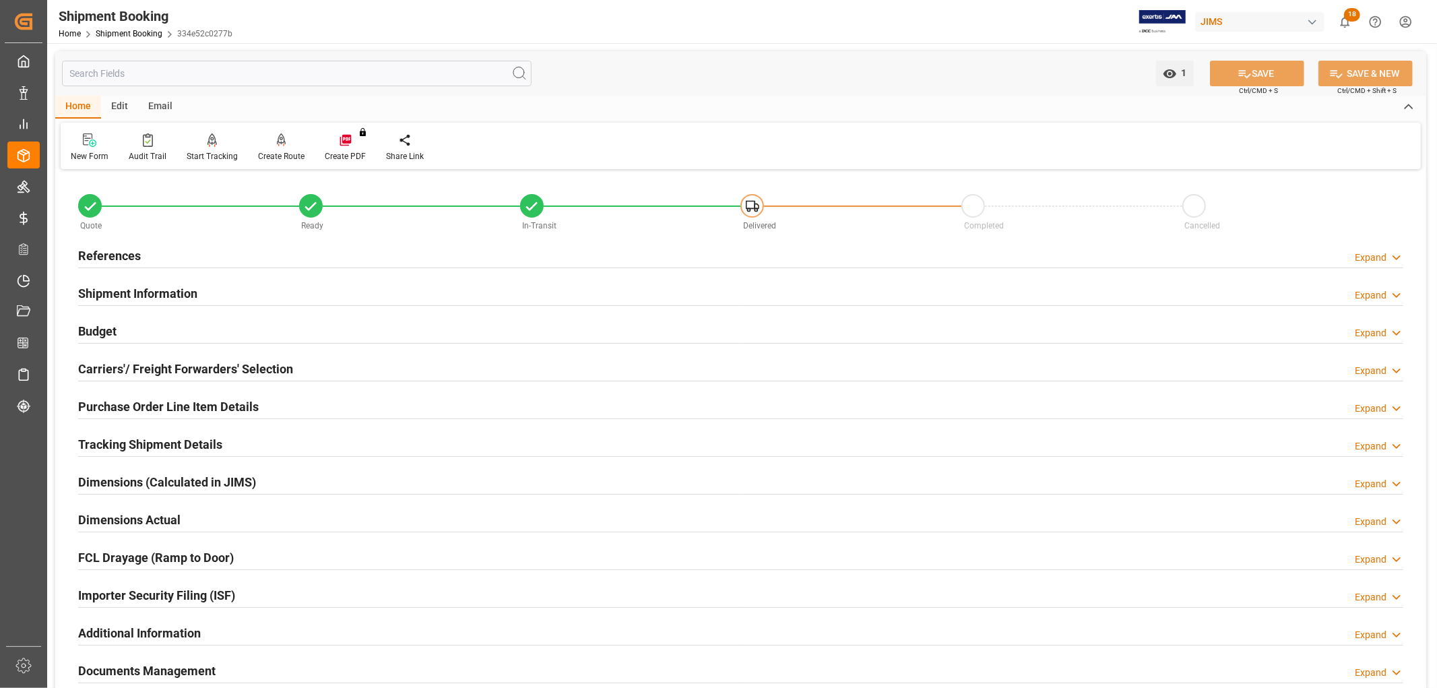
click at [113, 251] on h2 "References" at bounding box center [109, 256] width 63 height 18
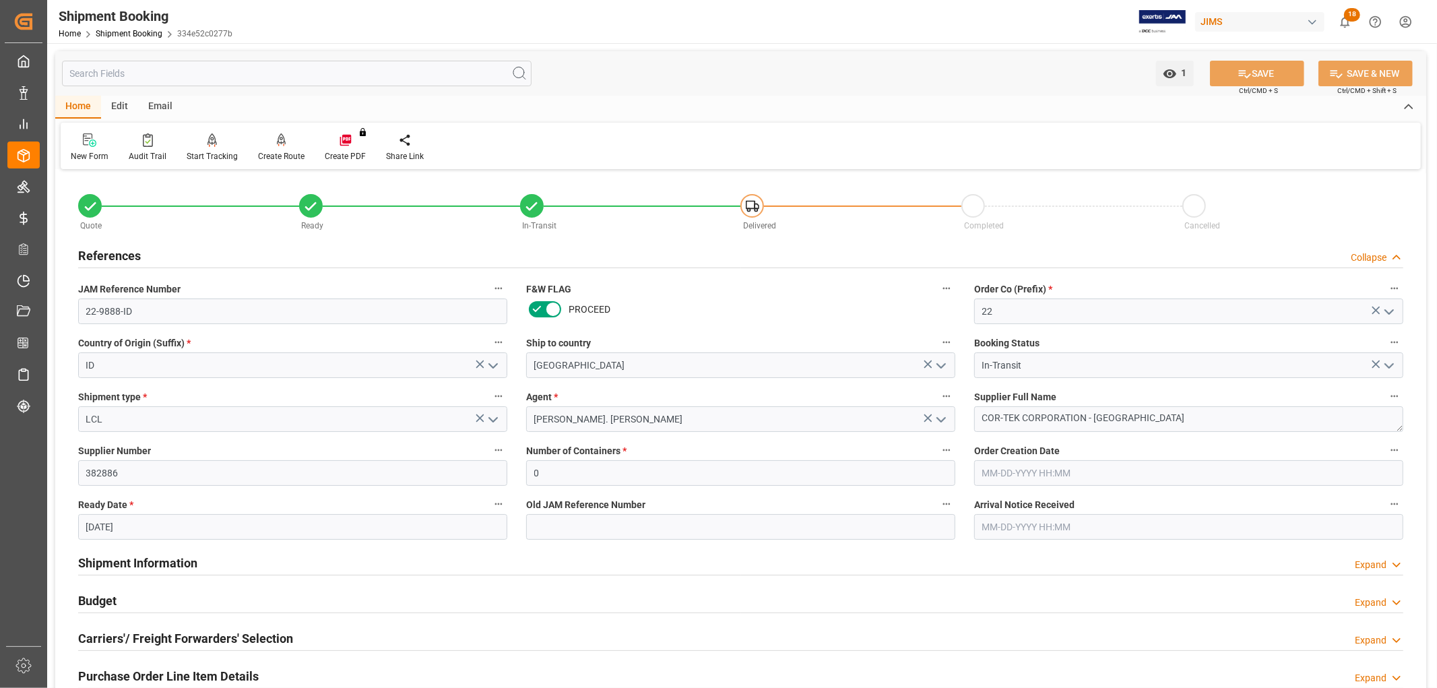
click at [113, 251] on h2 "References" at bounding box center [109, 256] width 63 height 18
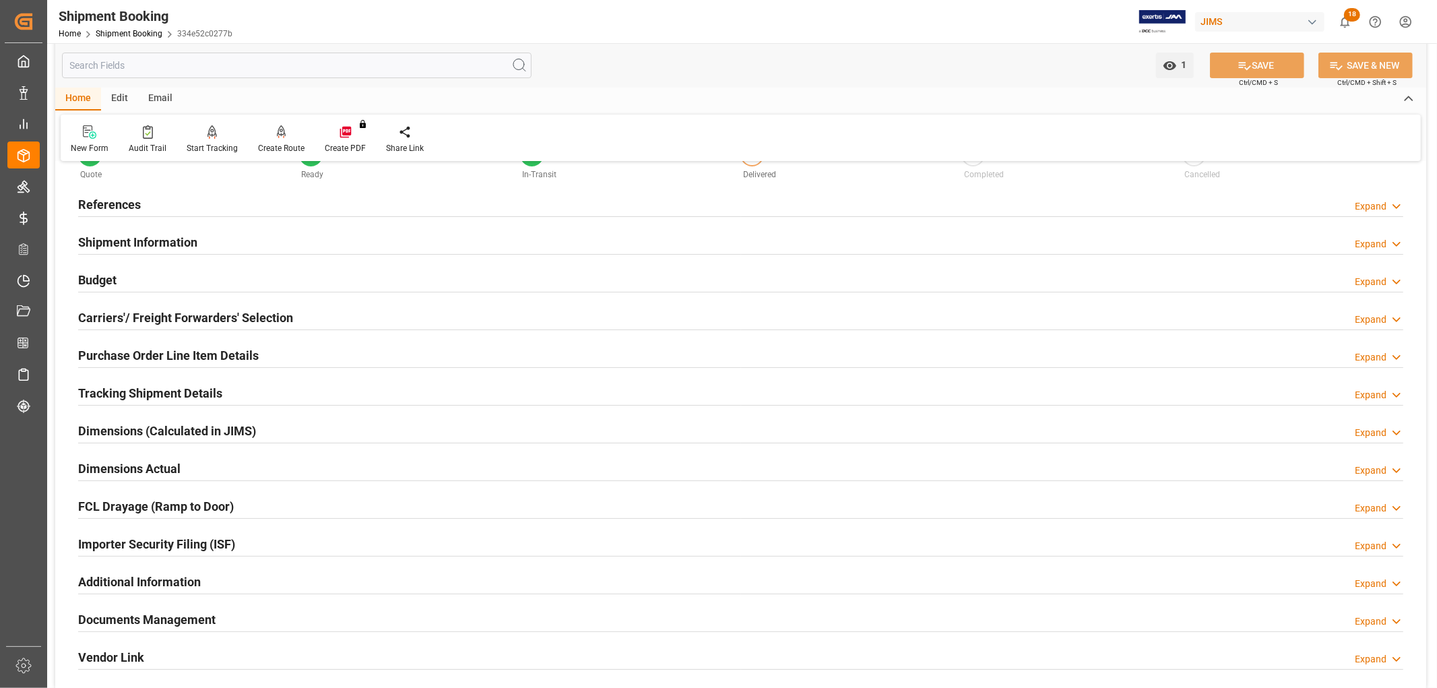
scroll to position [75, 0]
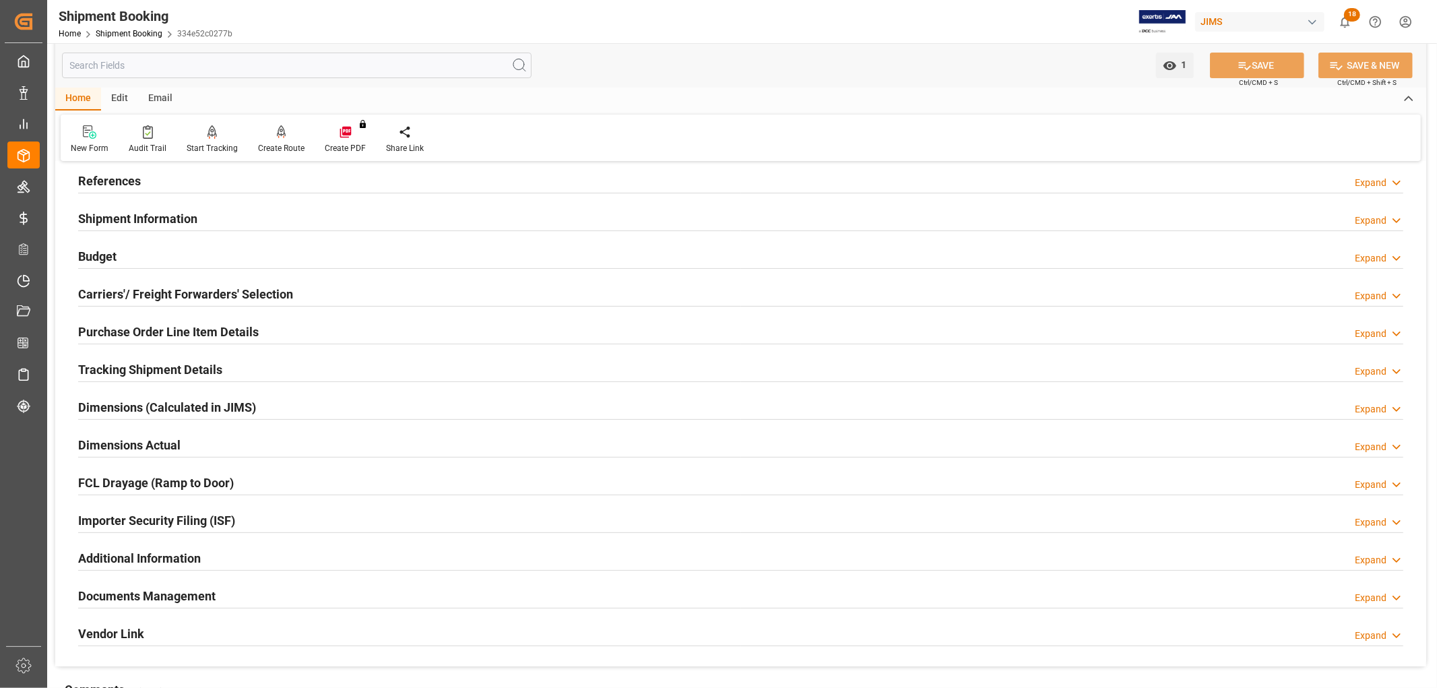
click at [162, 593] on h2 "Documents Management" at bounding box center [146, 596] width 137 height 18
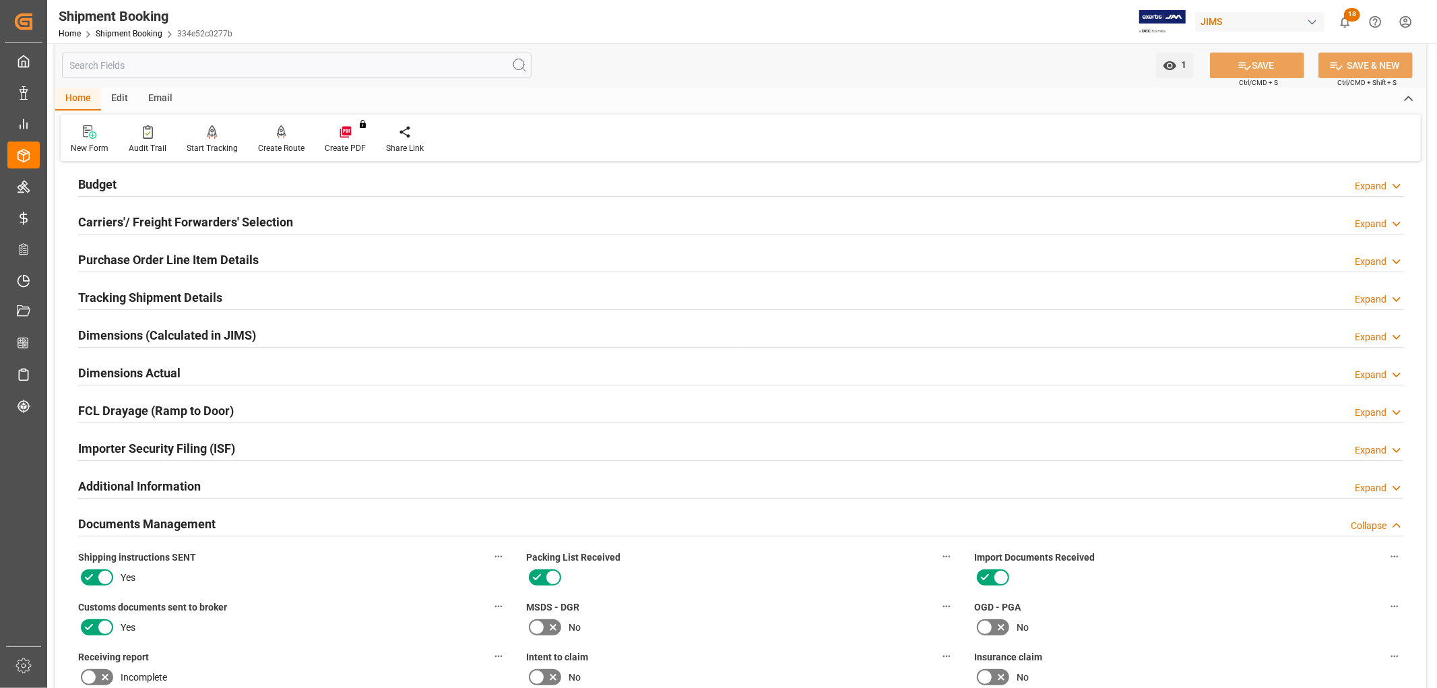
scroll to position [146, 0]
click at [124, 292] on h2 "Tracking Shipment Details" at bounding box center [150, 299] width 144 height 18
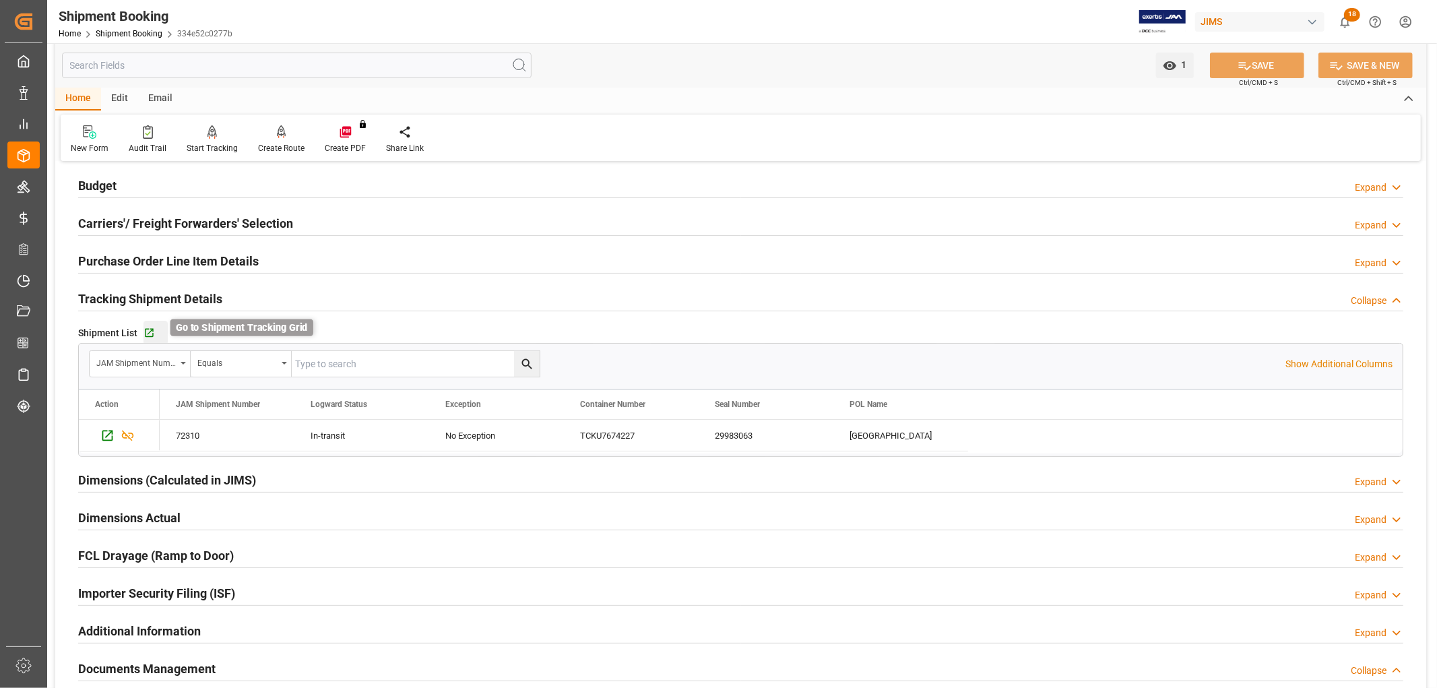
click at [148, 334] on icon "button" at bounding box center [149, 332] width 11 height 11
click at [127, 259] on h2 "Purchase Order Line Item Details" at bounding box center [168, 261] width 181 height 18
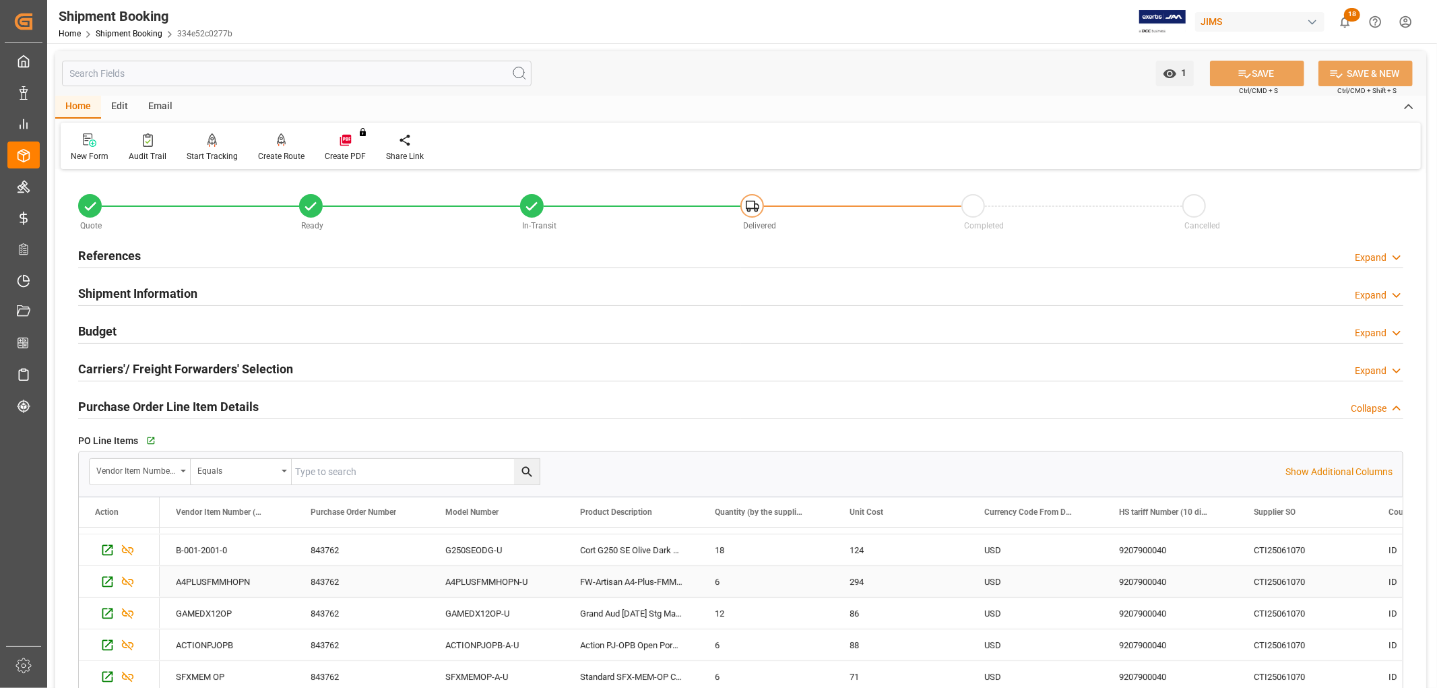
scroll to position [256, 0]
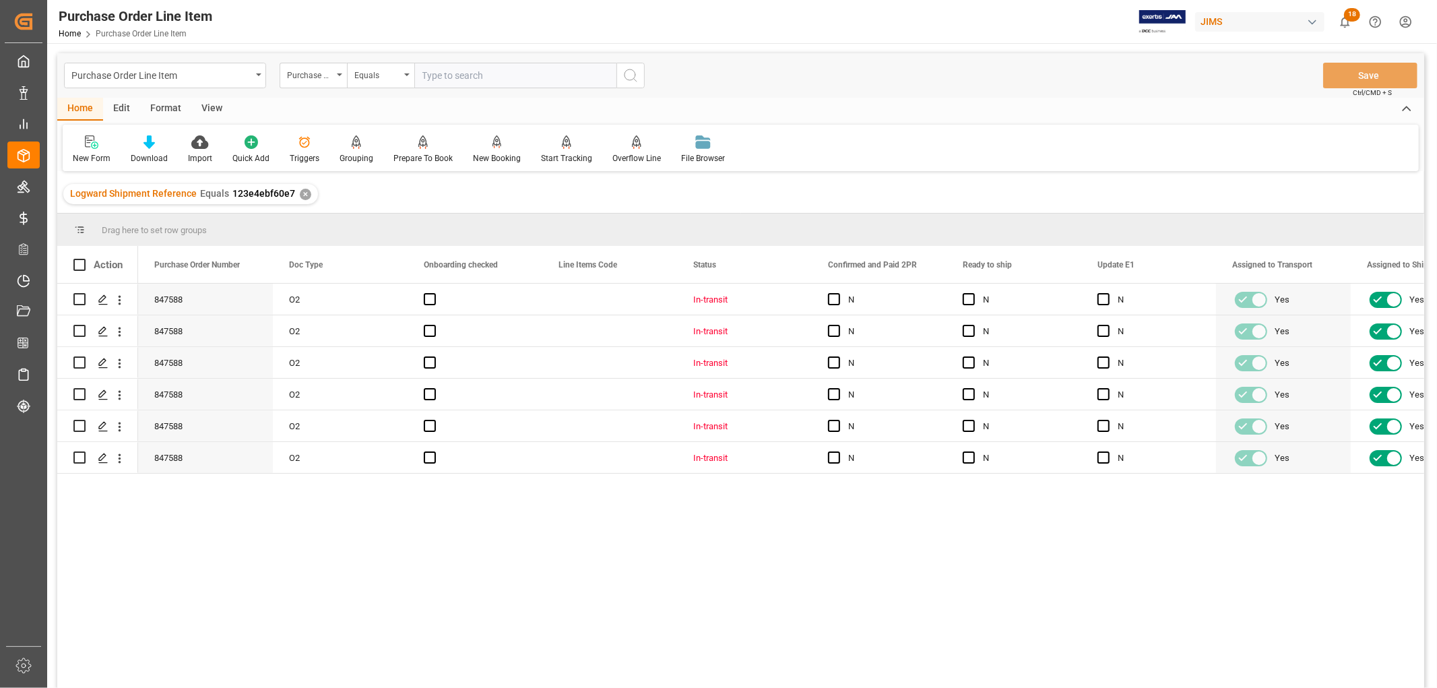
click at [206, 105] on div "View" at bounding box center [211, 109] width 41 height 23
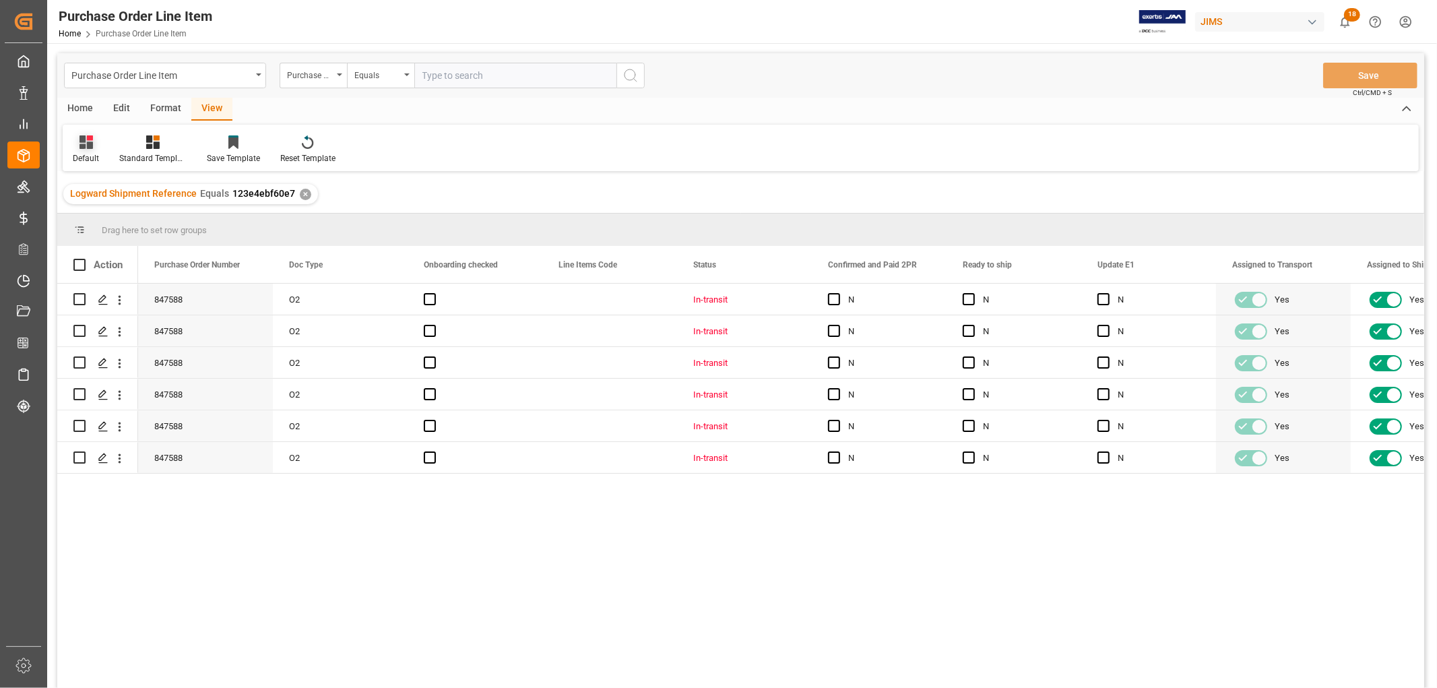
click at [76, 147] on div at bounding box center [86, 142] width 26 height 14
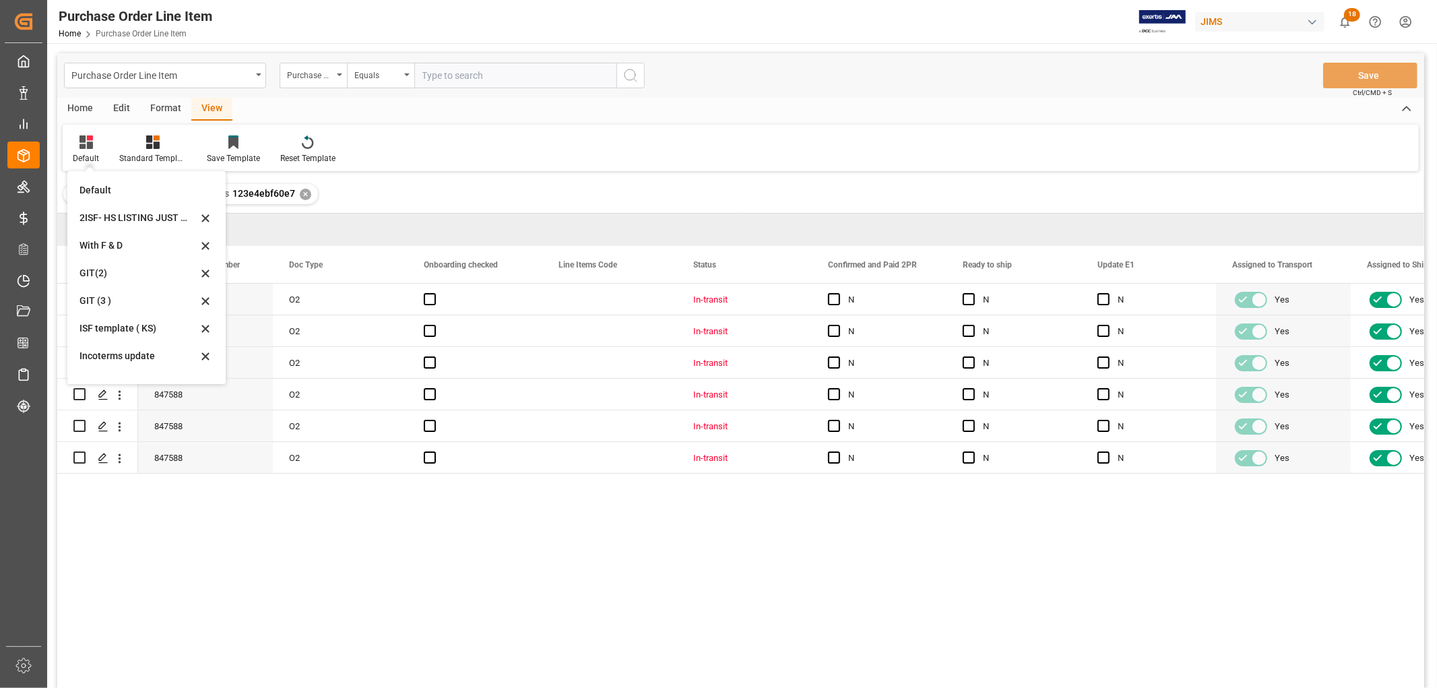
click at [458, 153] on div "Default Default 2ISF- HS LISTING JUST UPDATED With F & D GIT(2) GIT (3 ) ISF te…" at bounding box center [741, 148] width 1356 height 46
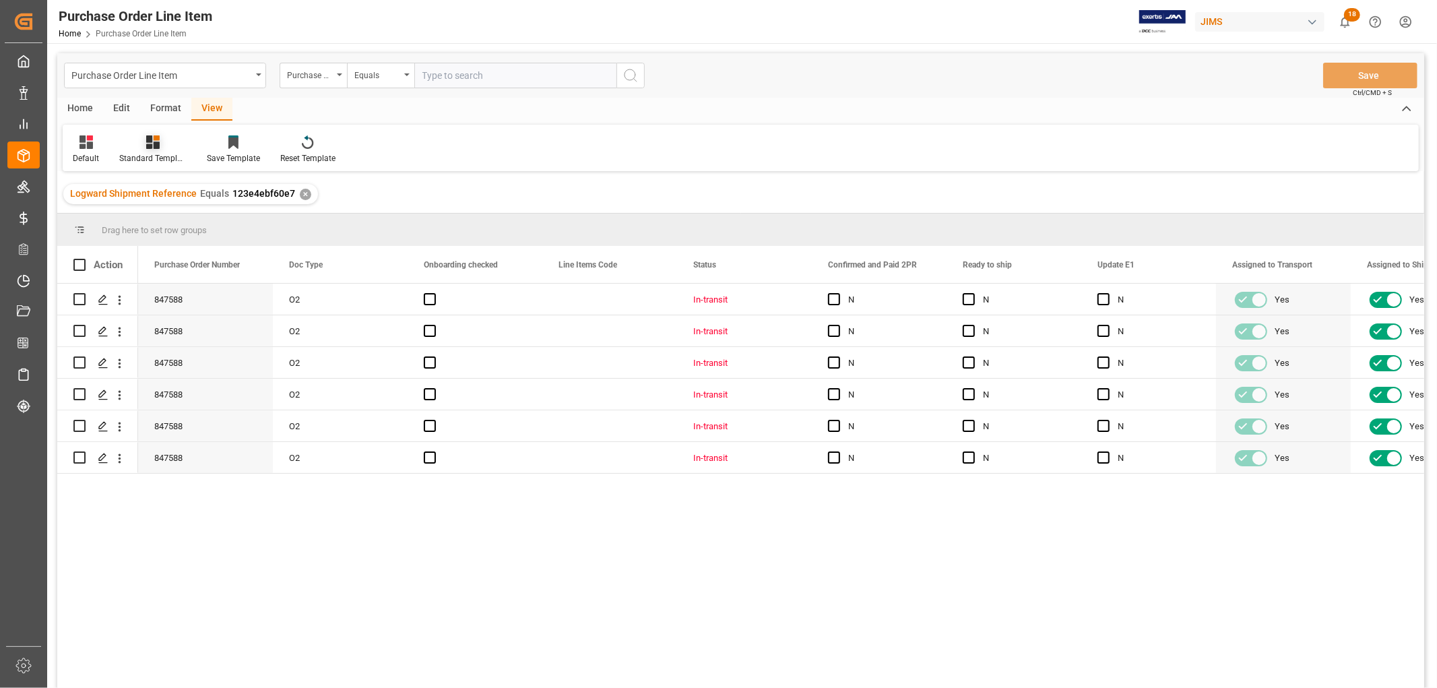
click at [177, 152] on div "Standard Templates" at bounding box center [152, 158] width 67 height 12
click at [125, 243] on div "HS Listing [GEOGRAPHIC_DATA]" at bounding box center [188, 246] width 131 height 28
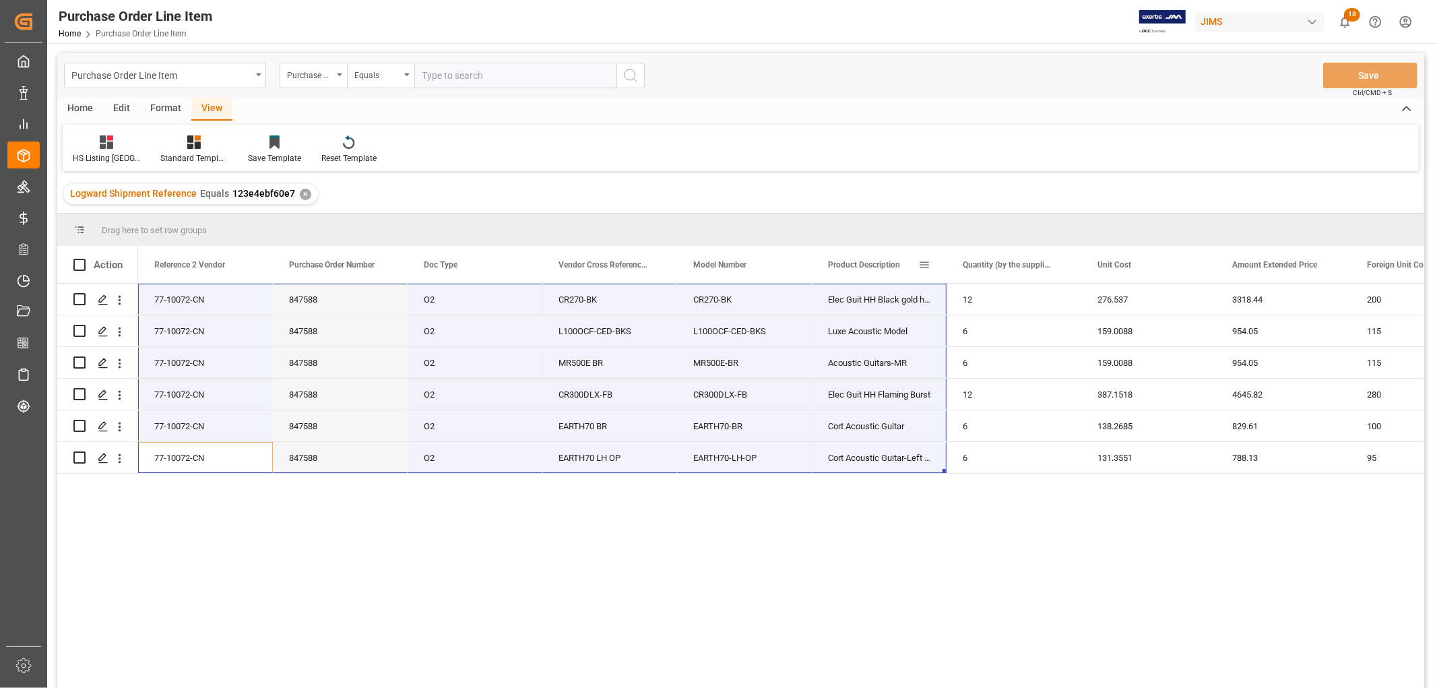
drag, startPoint x: 191, startPoint y: 458, endPoint x: 912, endPoint y: 282, distance: 742.9
click at [912, 282] on div "Action Purchase Order Number Doc Type Reference 2 Vendor 6" at bounding box center [740, 471] width 1367 height 451
click at [436, 567] on div "847588 O2 77-10072-CN CR270-BK CR270-BK Elec Guit HH Black gold hardw 12 276.53…" at bounding box center [781, 490] width 1286 height 413
click at [438, 566] on div "847588 O2 77-10072-CN CR270-BK CR270-BK Elec Guit HH Black gold hardw 12 276.53…" at bounding box center [781, 490] width 1286 height 413
click at [329, 580] on div "847588 O2 77-10072-CN CR270-BK CR270-BK Elec Guit HH Black gold hardw 12 276.53…" at bounding box center [781, 490] width 1286 height 413
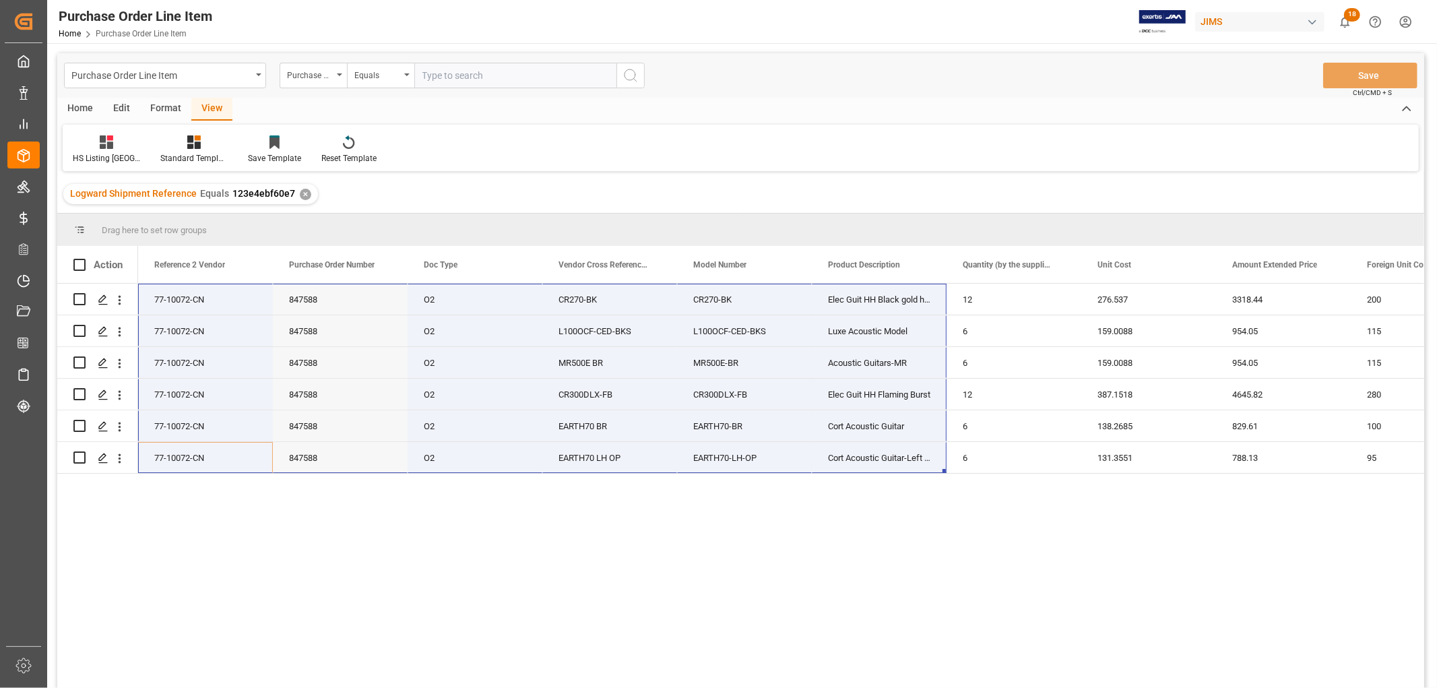
click at [313, 603] on div "847588 O2 77-10072-CN CR270-BK CR270-BK Elec Guit HH Black gold hardw 12 276.53…" at bounding box center [781, 490] width 1286 height 413
click at [224, 550] on div "847588 O2 77-10072-CN CR270-BK CR270-BK Elec Guit HH Black gold hardw 12 276.53…" at bounding box center [781, 490] width 1286 height 413
click at [1040, 474] on div "847588 O2 77-10072-CN CR270-BK CR270-BK Elec Guit HH Black gold hardw 12 276.53…" at bounding box center [781, 490] width 1286 height 413
click at [712, 616] on div "847588 O2 77-10072-CN CR270-BK CR270-BK Elec Guit HH Black gold hardw 12 276.53…" at bounding box center [781, 490] width 1286 height 413
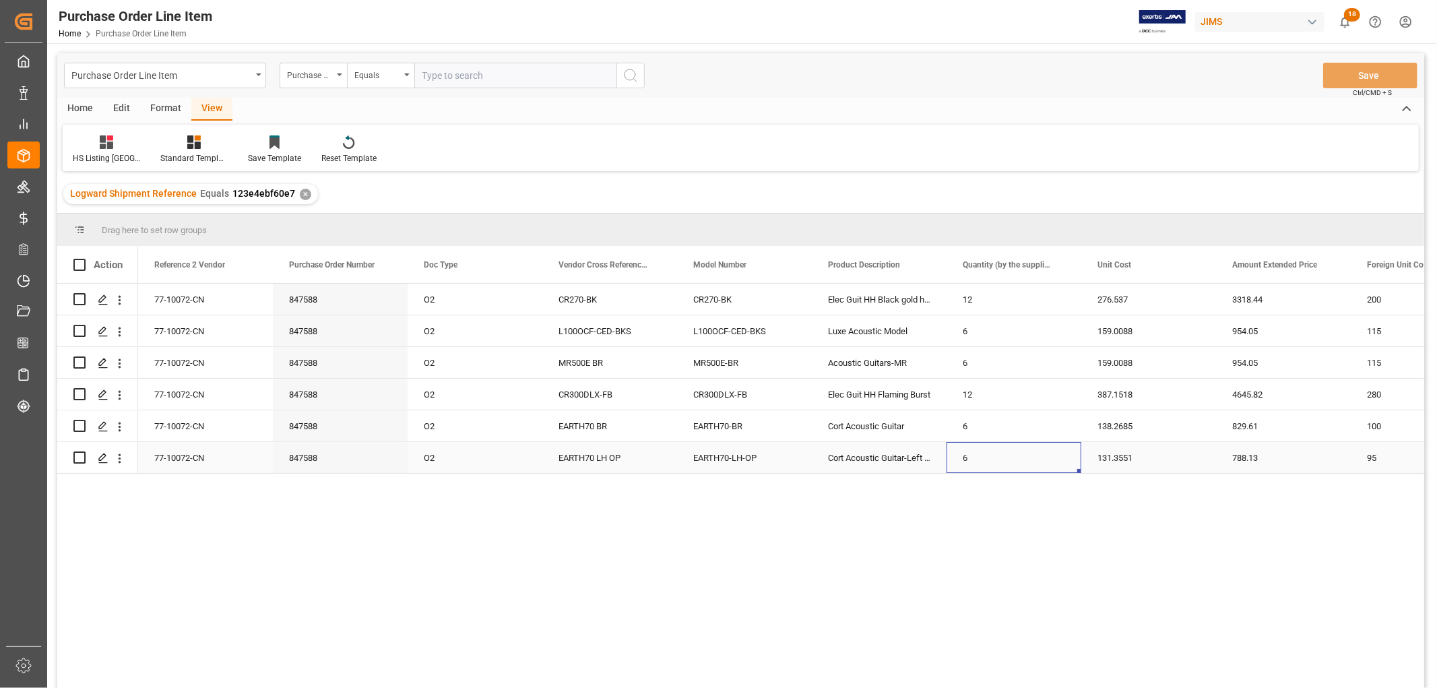
click at [1005, 464] on div "6" at bounding box center [1014, 457] width 135 height 31
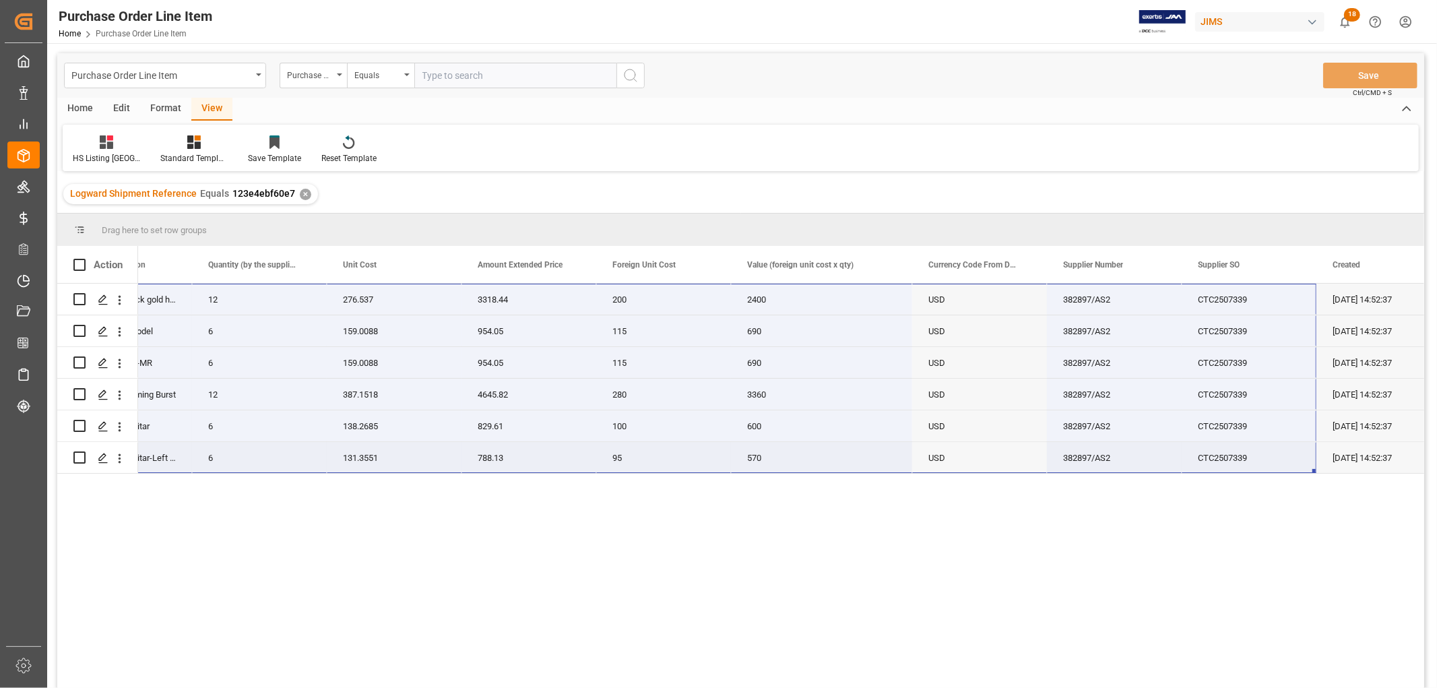
drag, startPoint x: 170, startPoint y: 297, endPoint x: 1209, endPoint y: 449, distance: 1050.7
click at [1209, 449] on div "CR270-BK Elec Guit HH Black gold hardw 12 276.537 3318.44 200 2400 77-10072-CN …" at bounding box center [417, 379] width 2068 height 190
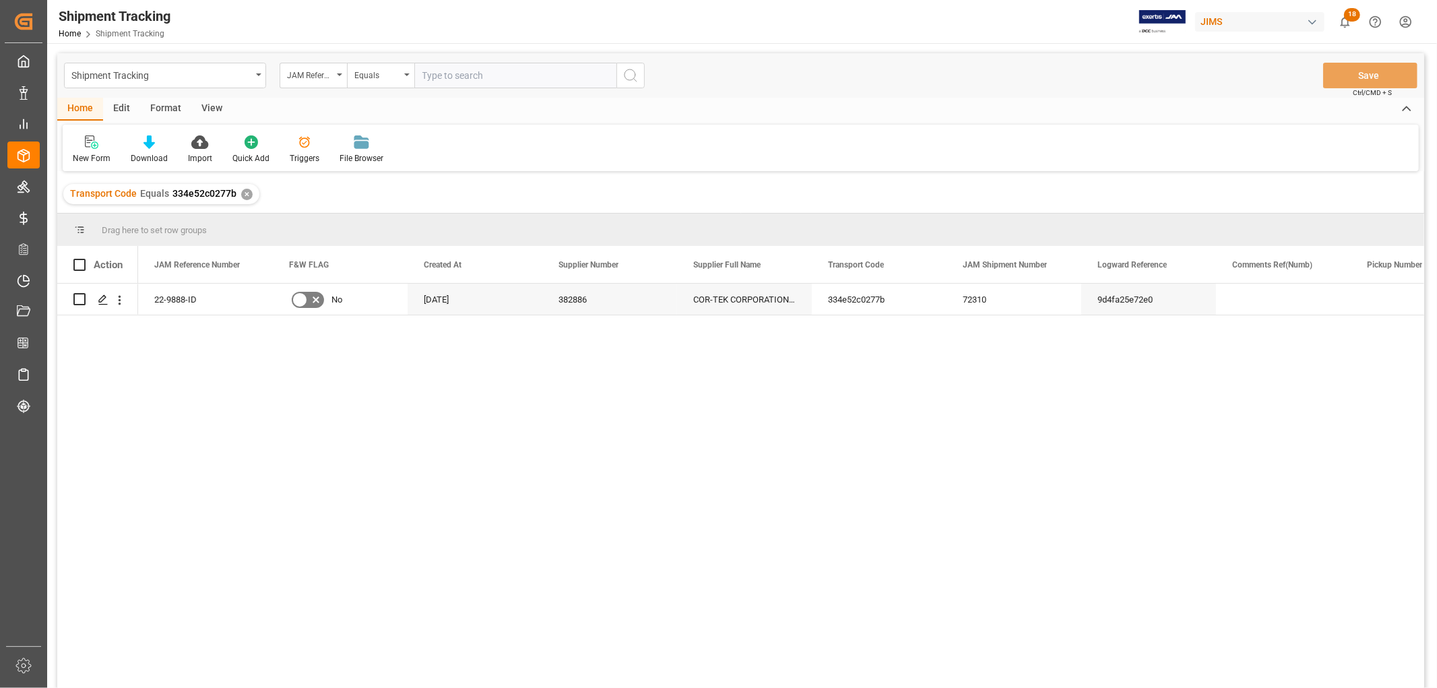
click at [212, 104] on div "View" at bounding box center [211, 109] width 41 height 23
click at [84, 150] on div "Default" at bounding box center [86, 150] width 46 height 30
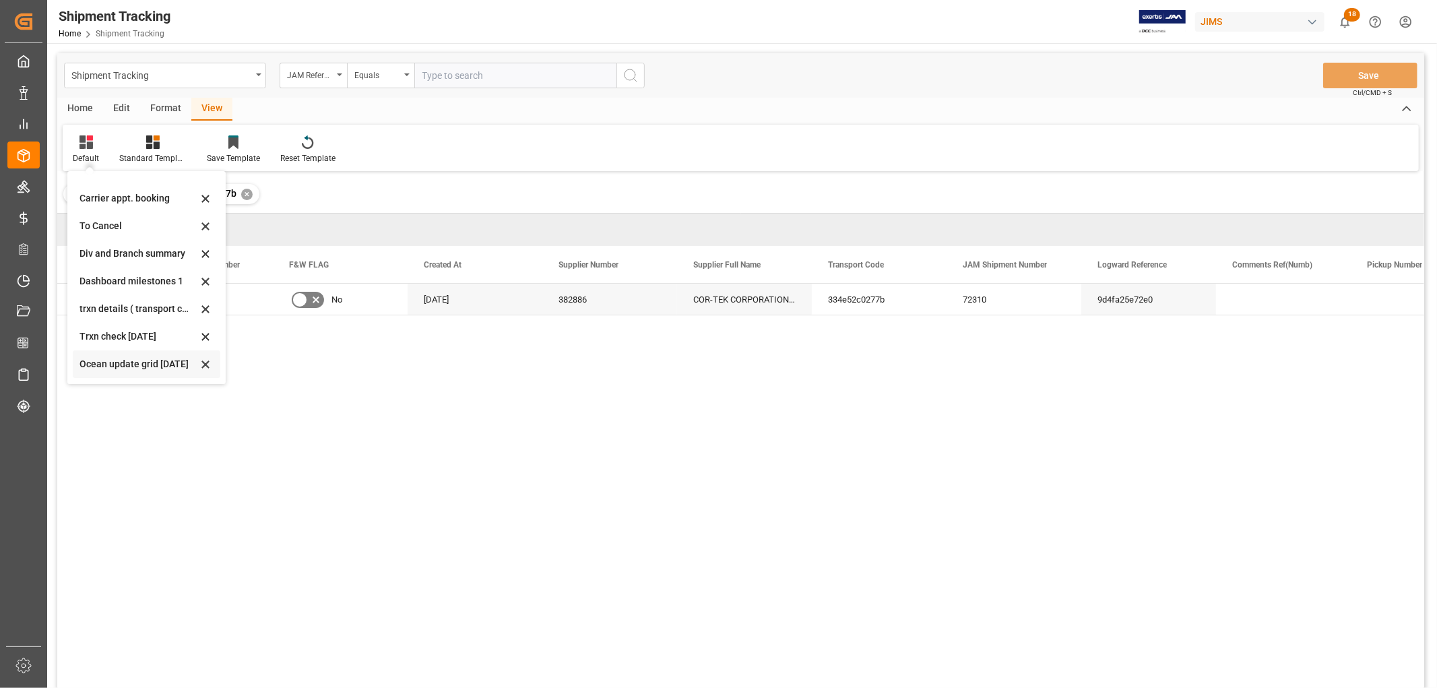
scroll to position [129, 0]
click at [98, 334] on div "June 2025 trxn details" at bounding box center [139, 338] width 118 height 14
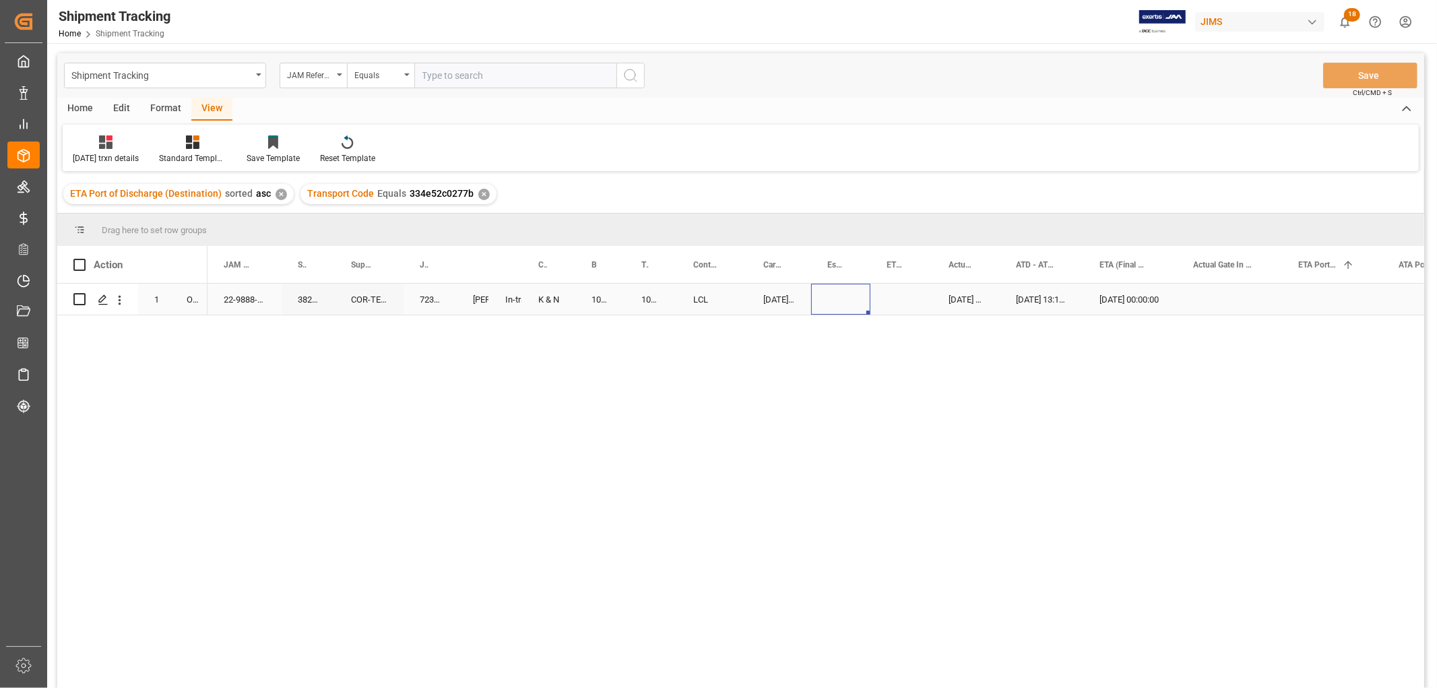
click at [847, 303] on div "Press SPACE to select this row." at bounding box center [840, 299] width 59 height 31
click at [845, 298] on div "Press SPACE to select this row." at bounding box center [840, 299] width 59 height 31
click at [138, 332] on div "1 OJ 09-15-2025 00:00:00 07-24-2025 13:14:00 07-24-2025 00:00:00 07-14-2025 11:…" at bounding box center [740, 488] width 1367 height 408
